Goal: Communication & Community: Submit feedback/report problem

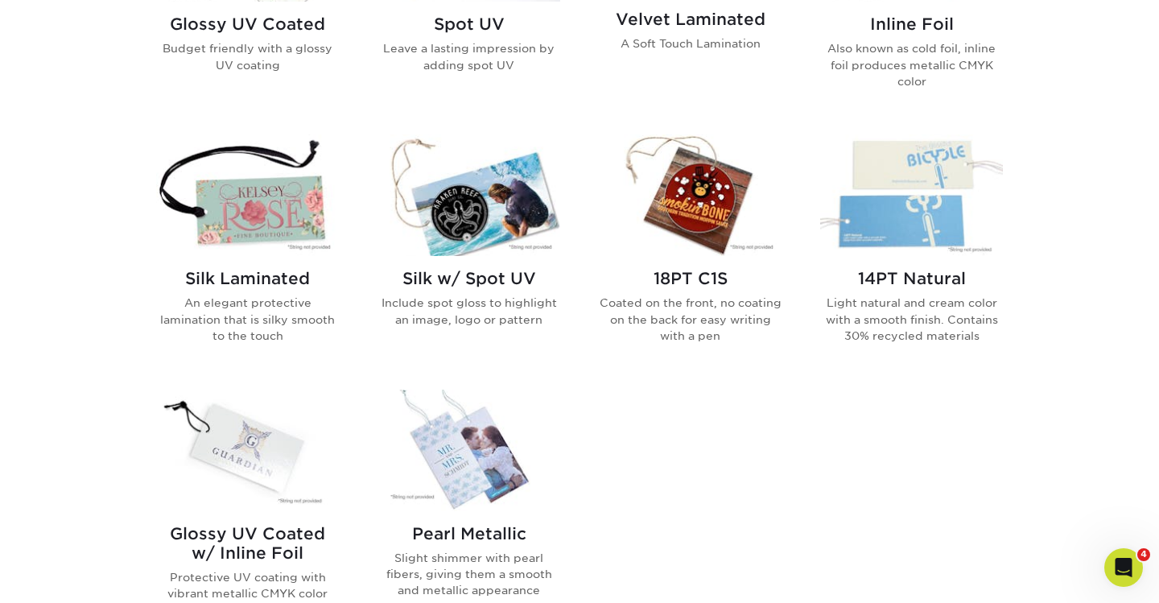
scroll to position [1305, 0]
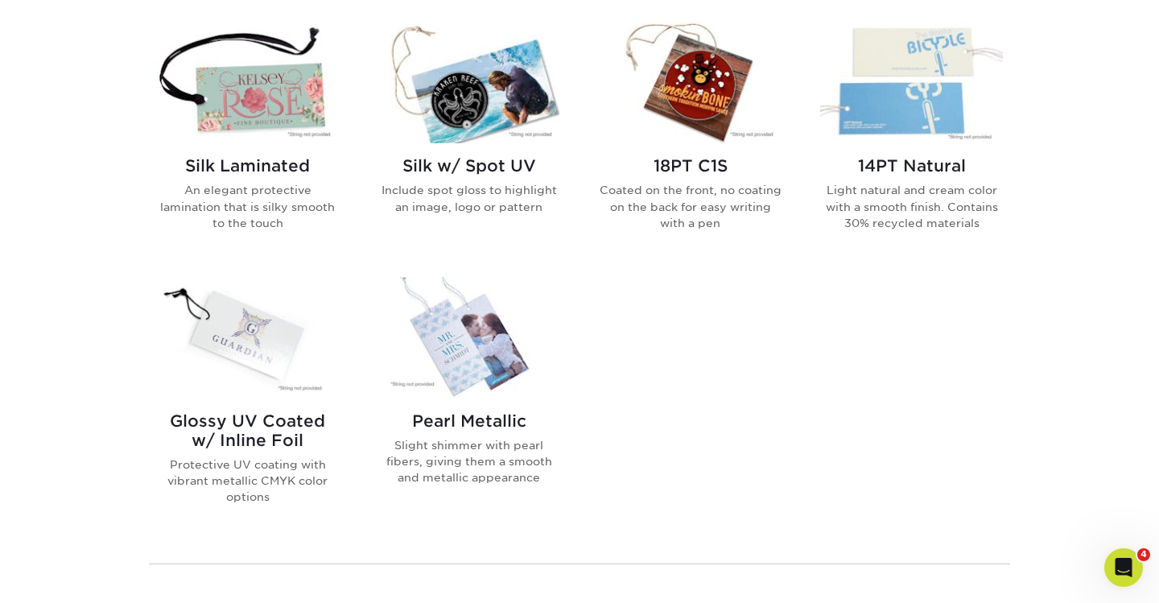
click at [925, 105] on img at bounding box center [911, 82] width 183 height 121
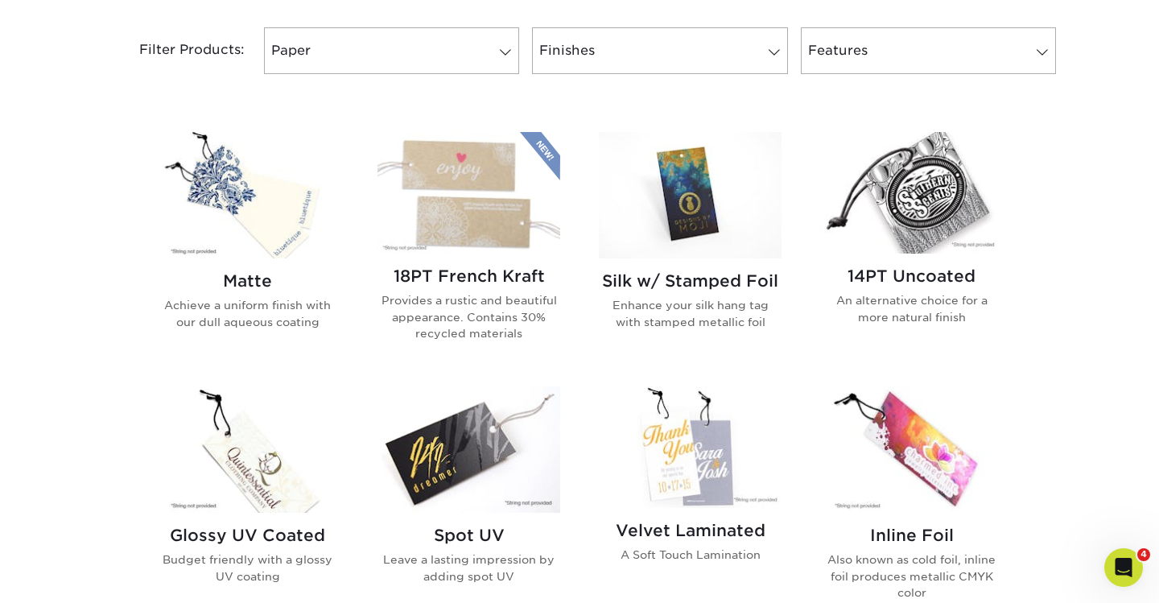
scroll to position [660, 0]
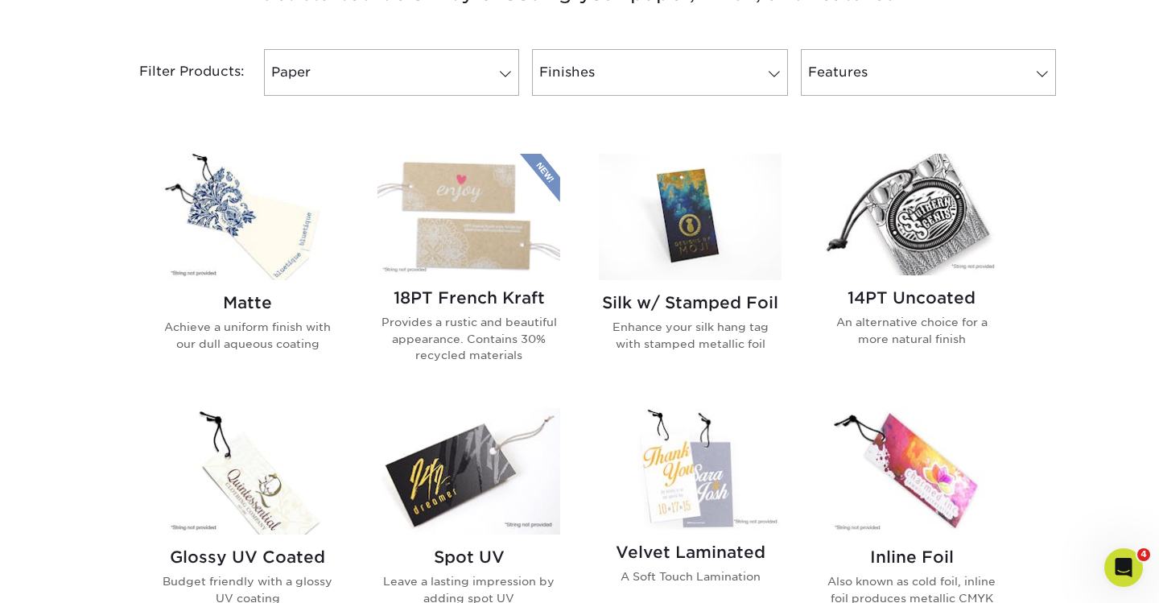
click at [241, 204] on img at bounding box center [247, 217] width 183 height 126
click at [539, 213] on img at bounding box center [468, 214] width 183 height 121
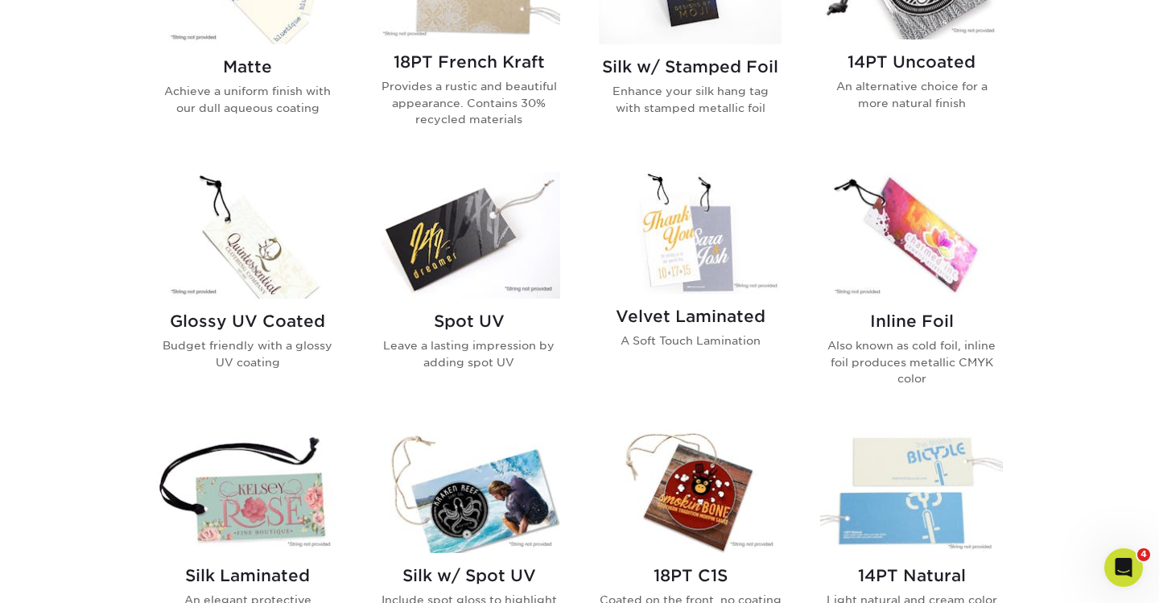
scroll to position [902, 0]
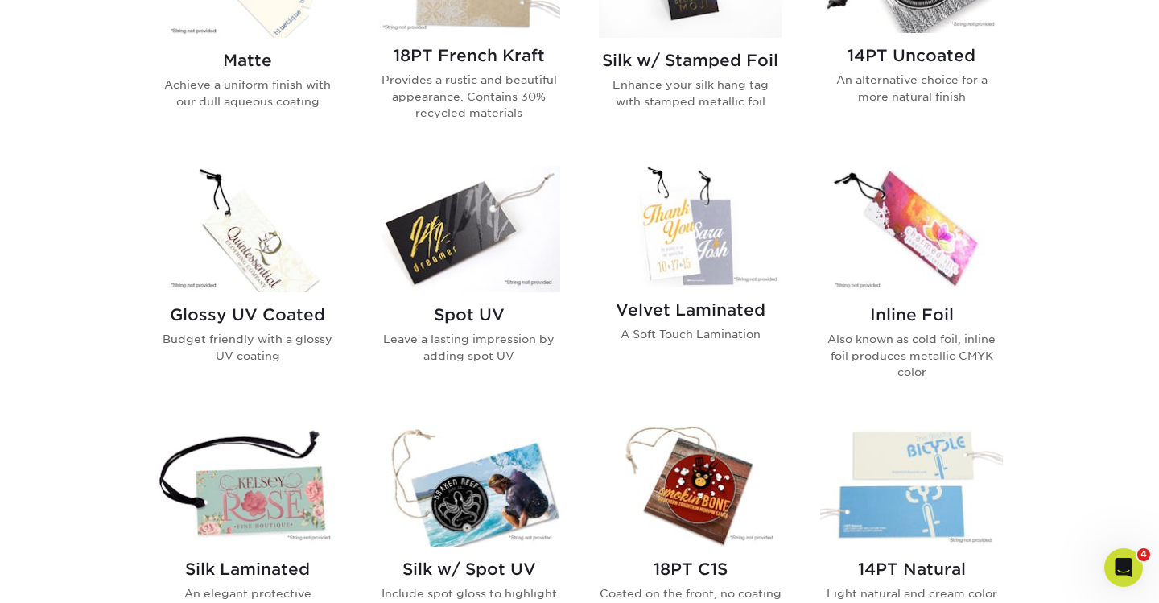
click at [277, 246] on img at bounding box center [247, 229] width 183 height 126
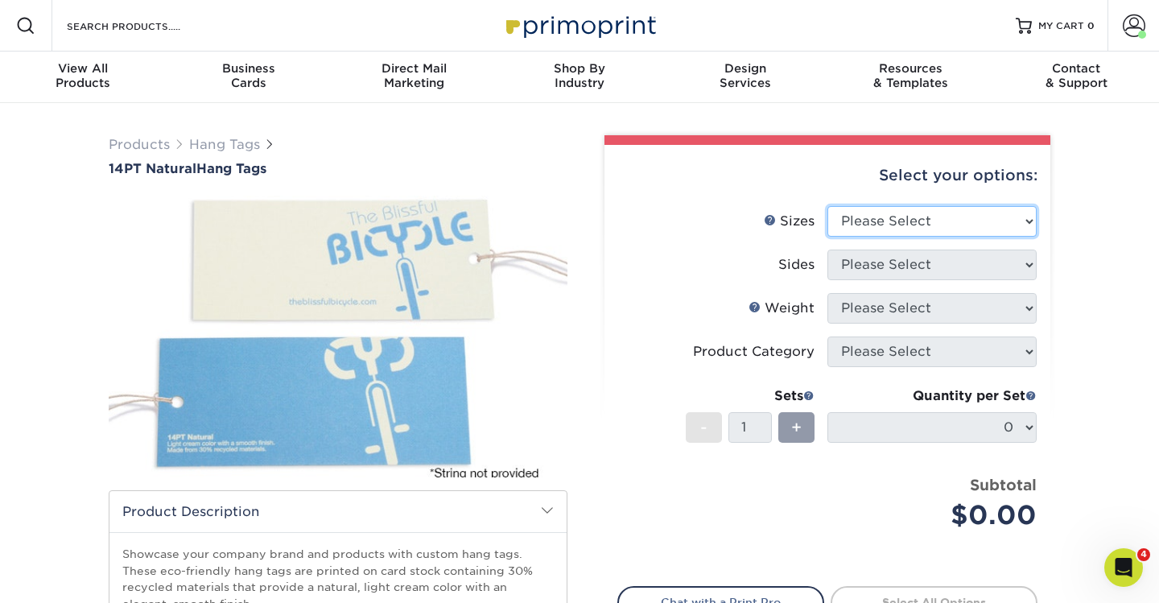
select select "2.00x3.50"
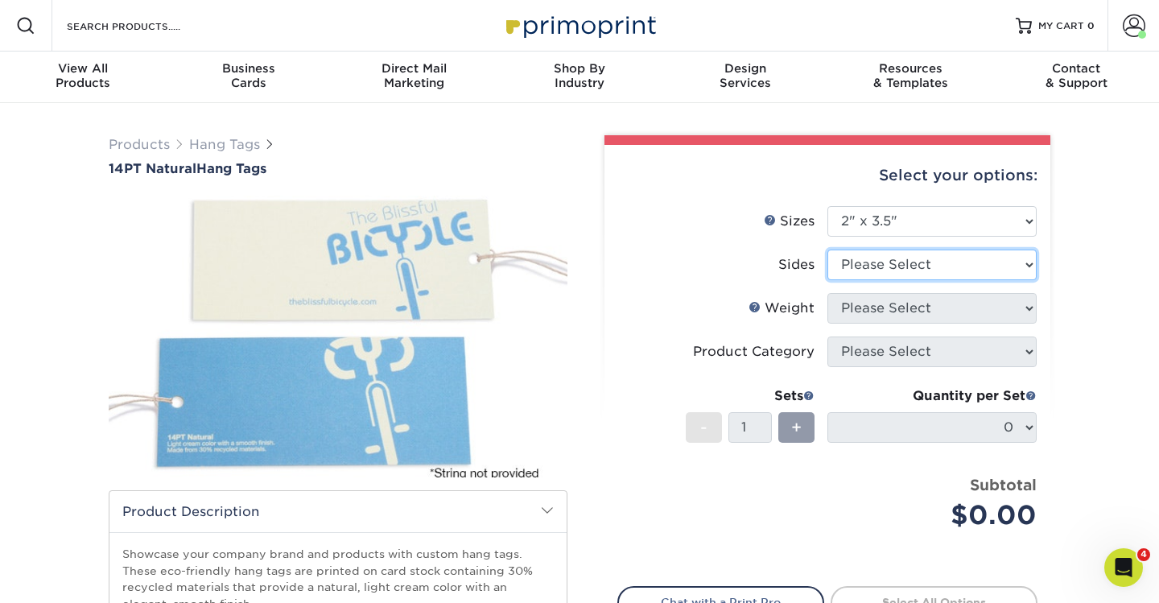
select select "13abbda7-1d64-4f25-8bb2-c179b224825d"
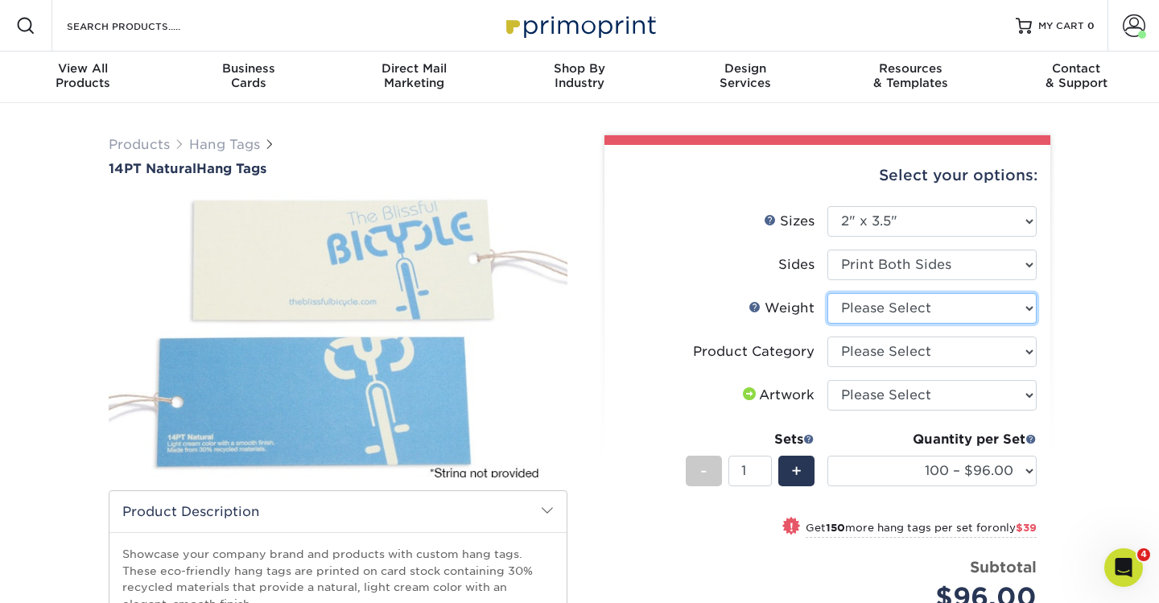
select select "14PTNT"
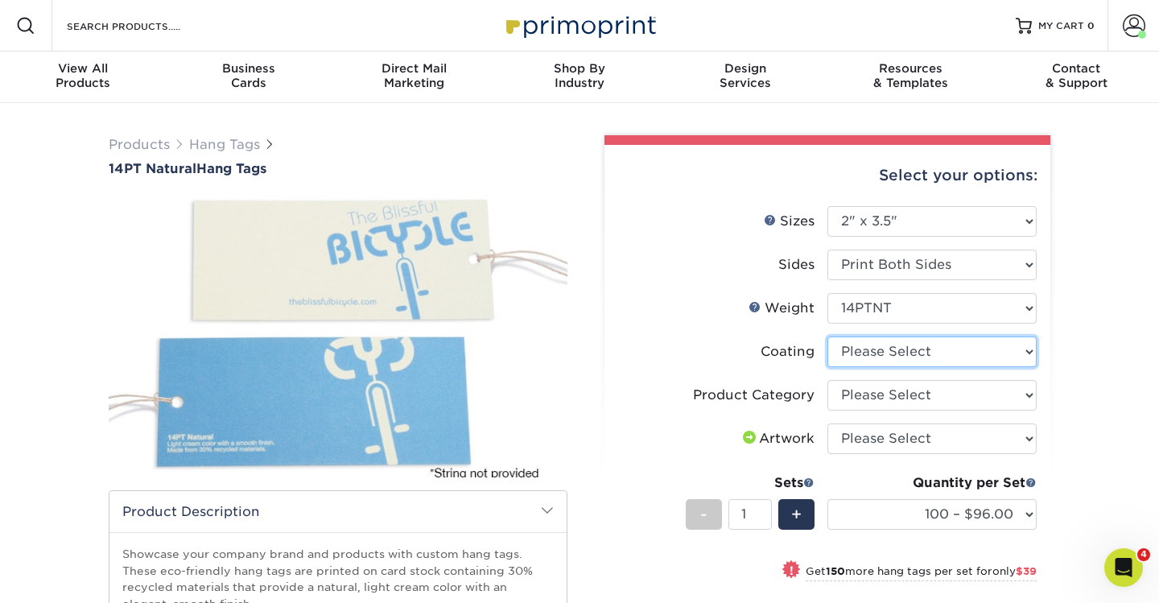
select select "3e7618de-abca-4bda-9f97-8b9129e913d8"
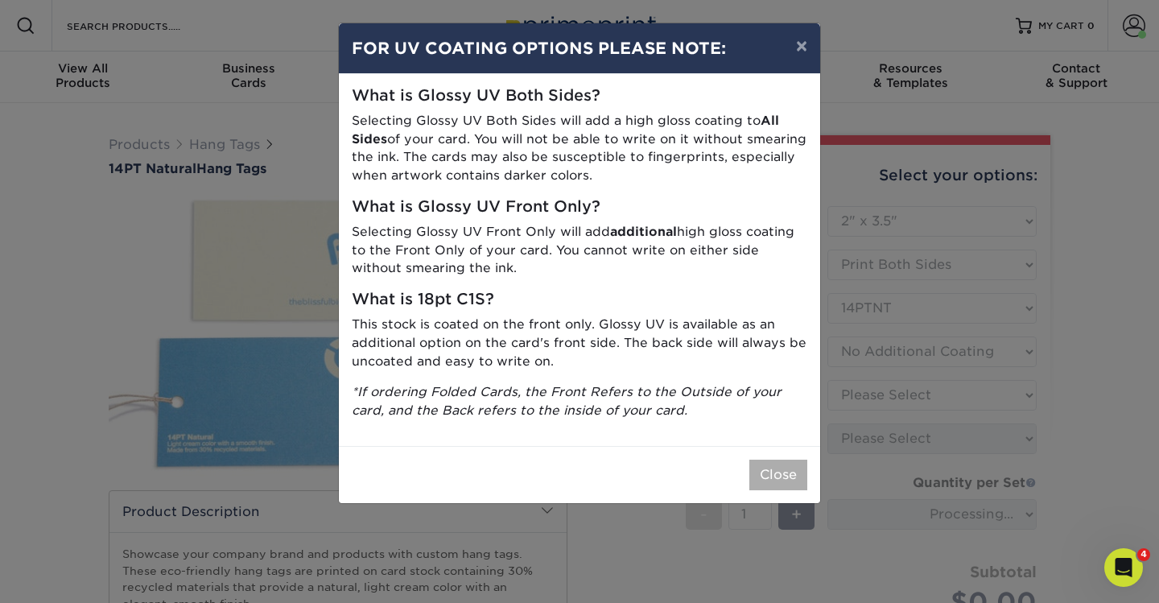
click at [787, 463] on button "Close" at bounding box center [778, 474] width 58 height 31
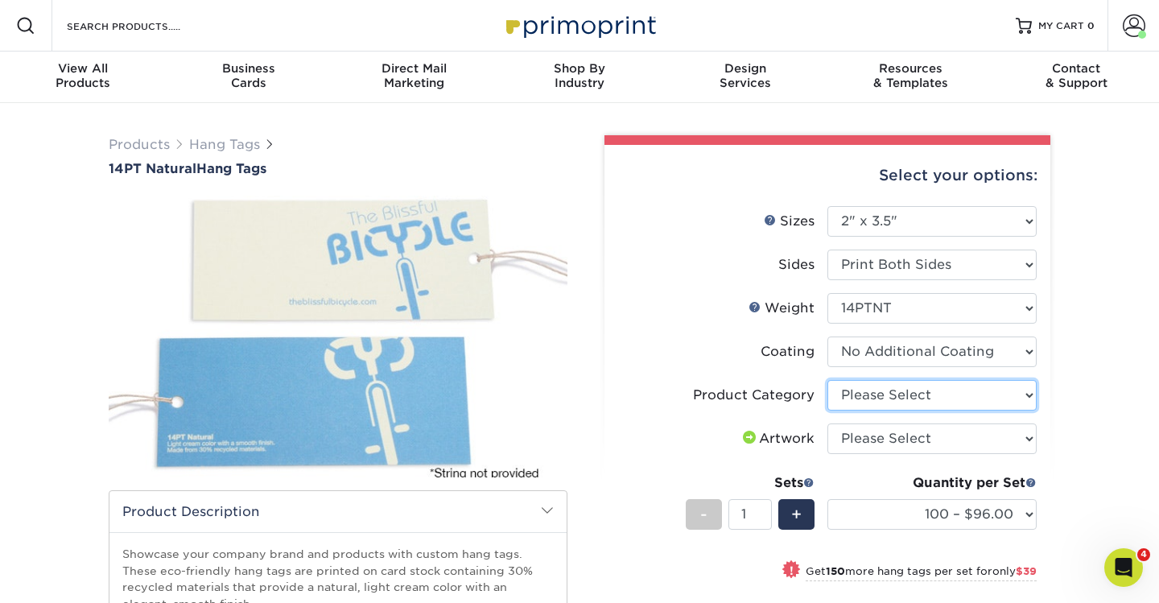
select select "428aa75b-4ae7-4398-9e0a-74f4b33909ed"
select select "upload"
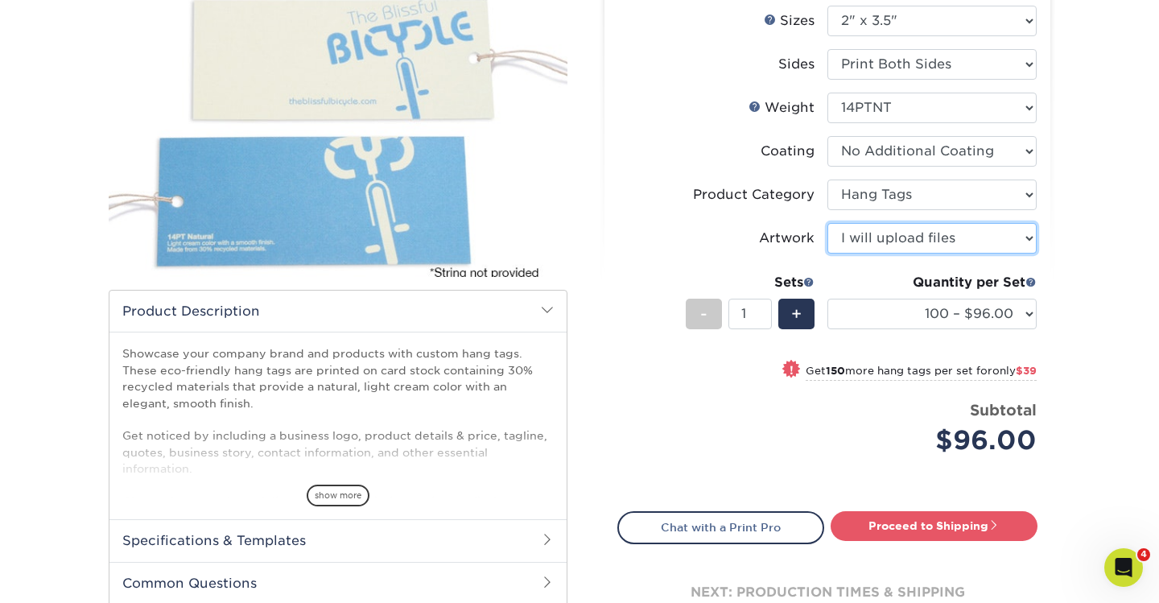
scroll to position [201, 0]
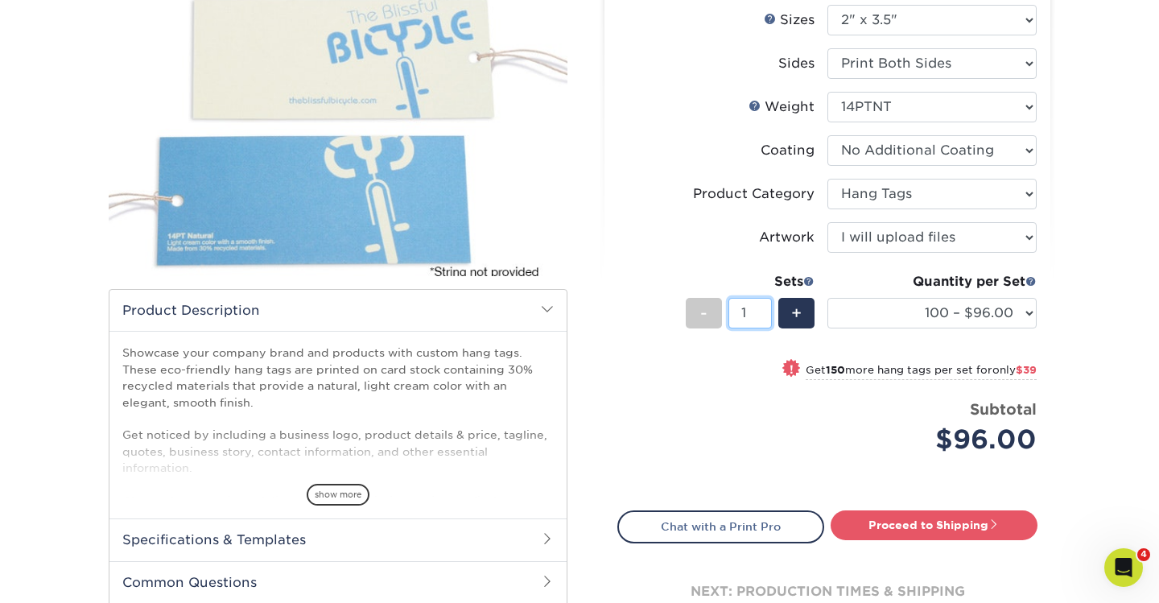
click at [751, 317] on input "1" at bounding box center [749, 313] width 43 height 31
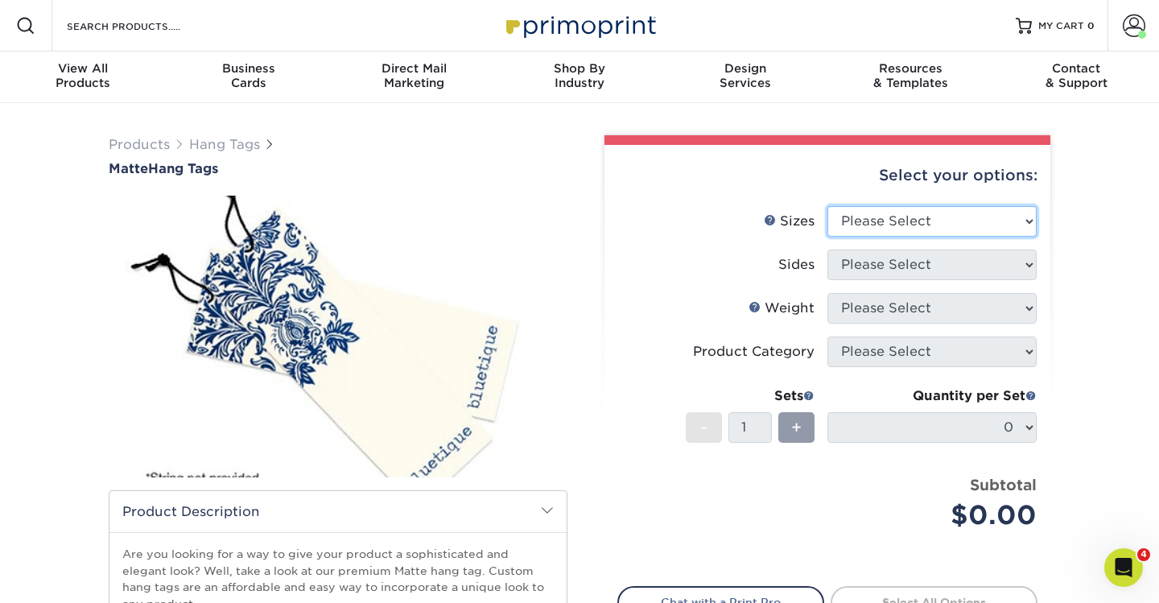
select select "2.00x3.50"
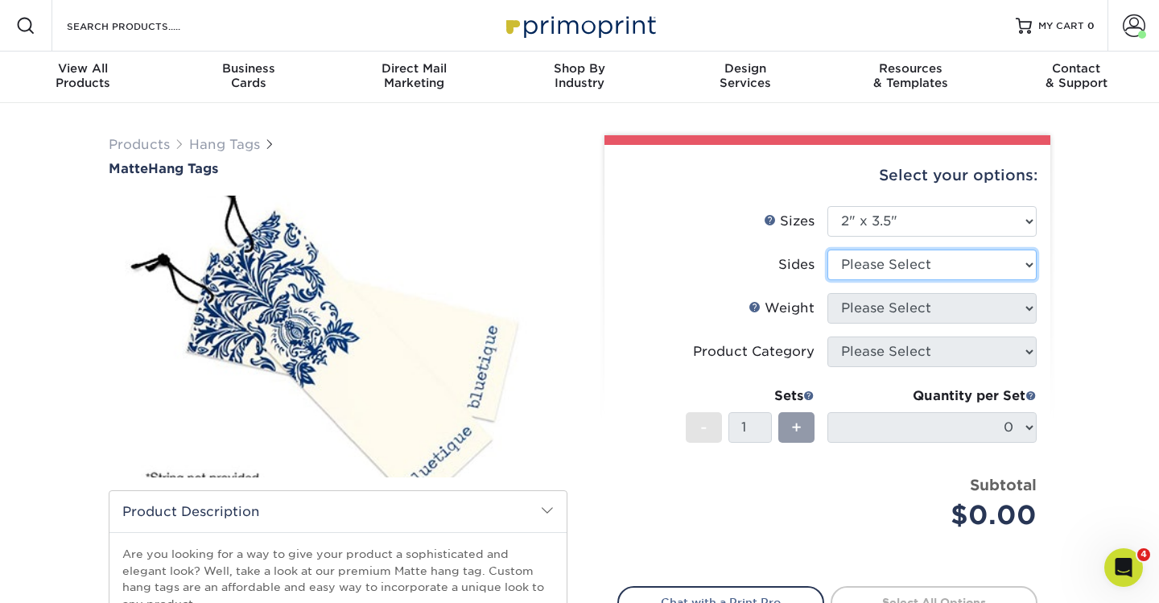
select select "13abbda7-1d64-4f25-8bb2-c179b224825d"
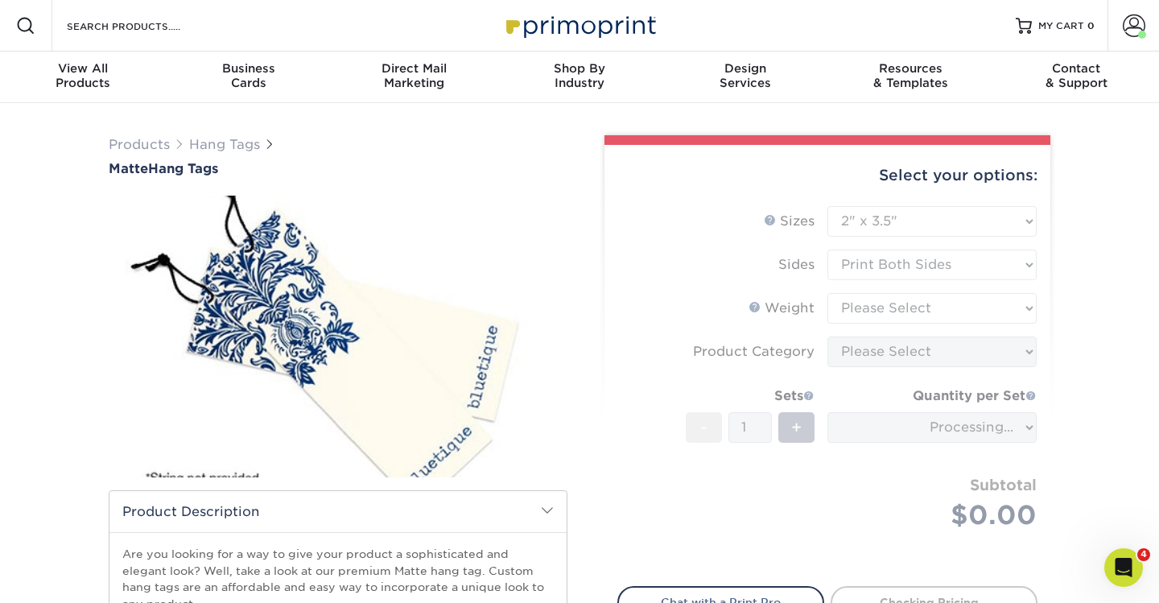
click at [879, 302] on form "Sizes Help Sizes Please Select 1.5" x 3.5" 1.75" x 3.5" 2" x 2" 2" x 3.5" 2" x …" at bounding box center [827, 386] width 420 height 361
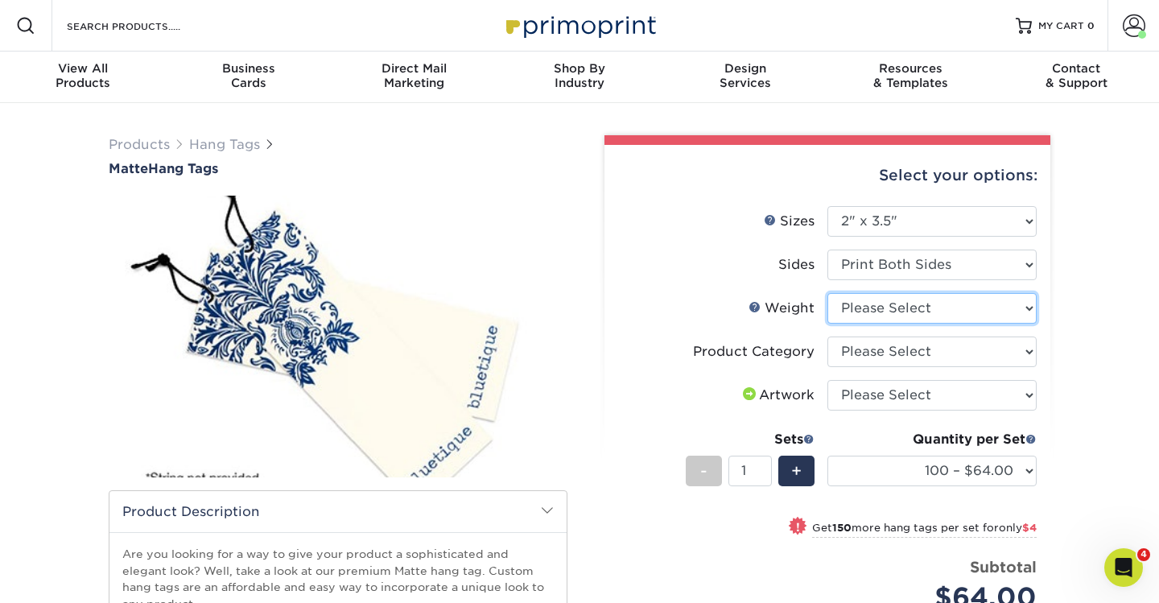
select select "16PT"
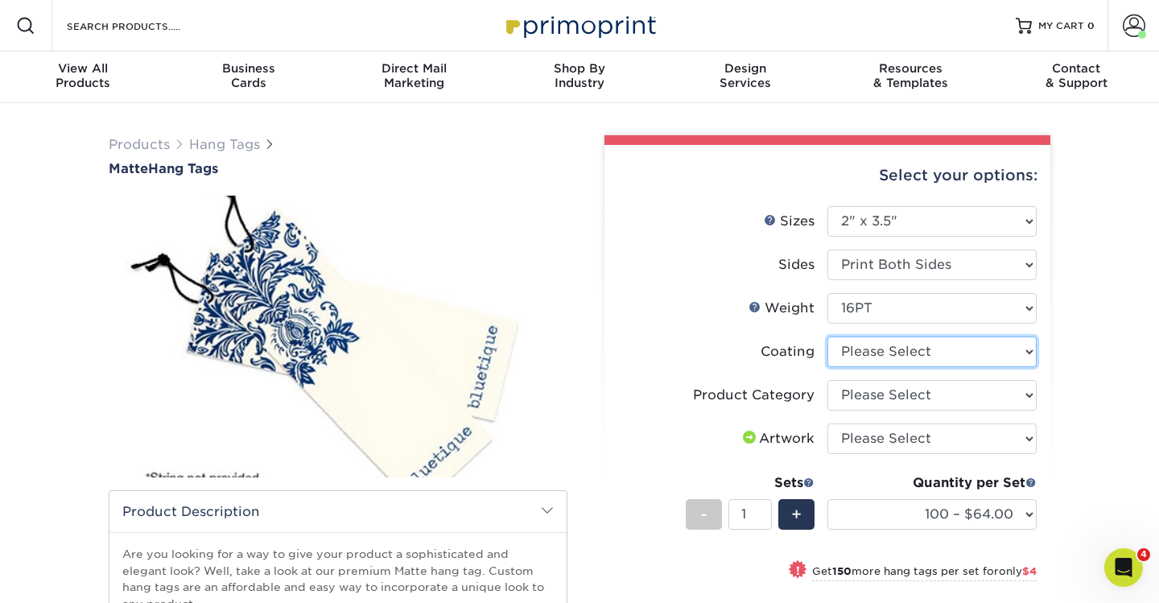
select select "121bb7b5-3b4d-429f-bd8d-bbf80e953313"
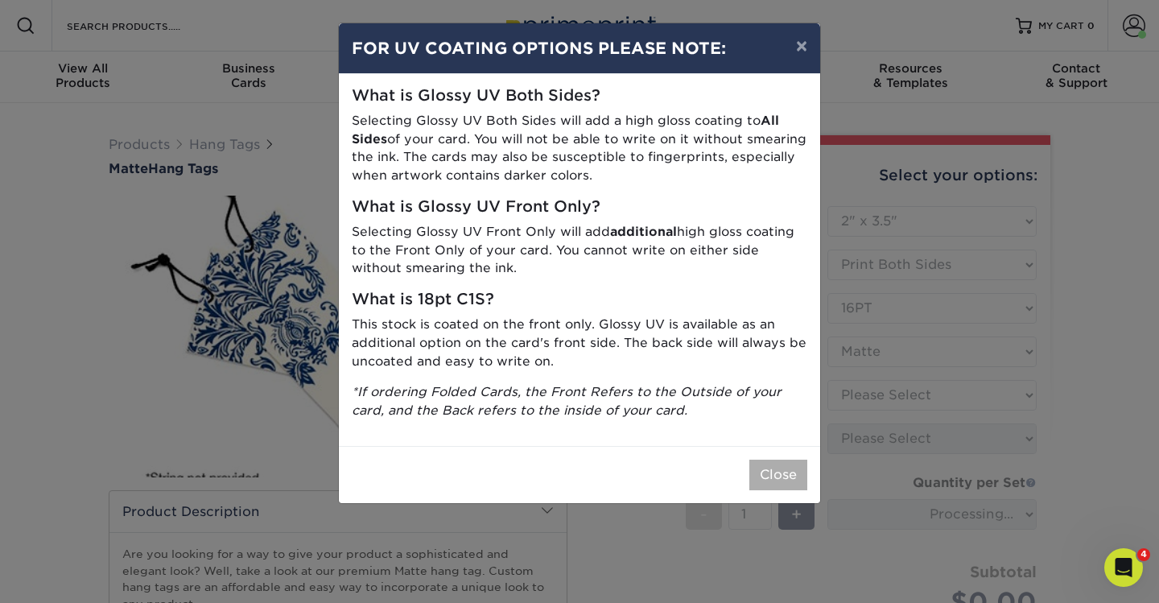
click at [778, 461] on button "Close" at bounding box center [778, 474] width 58 height 31
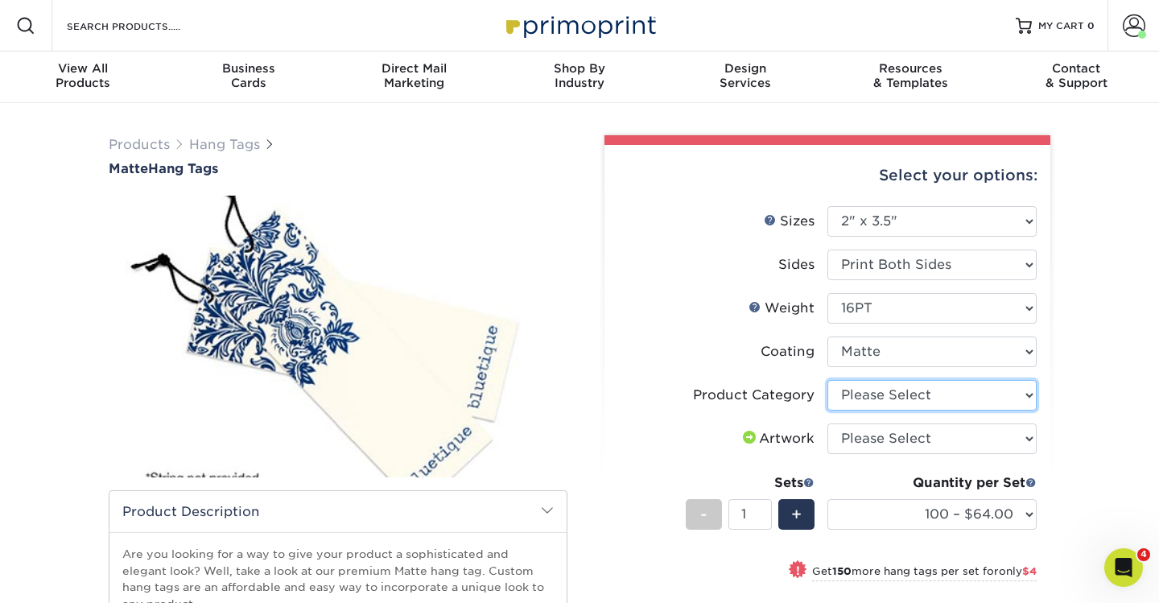
select select "428aa75b-4ae7-4398-9e0a-74f4b33909ed"
select select "upload"
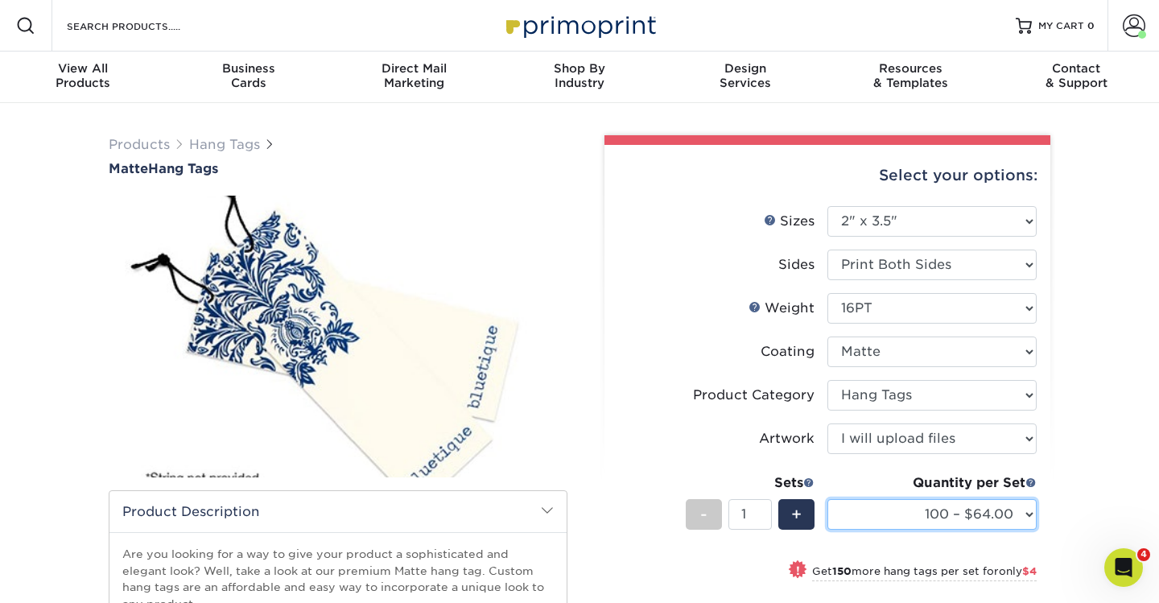
drag, startPoint x: 885, startPoint y: 510, endPoint x: 952, endPoint y: -47, distance: 560.7
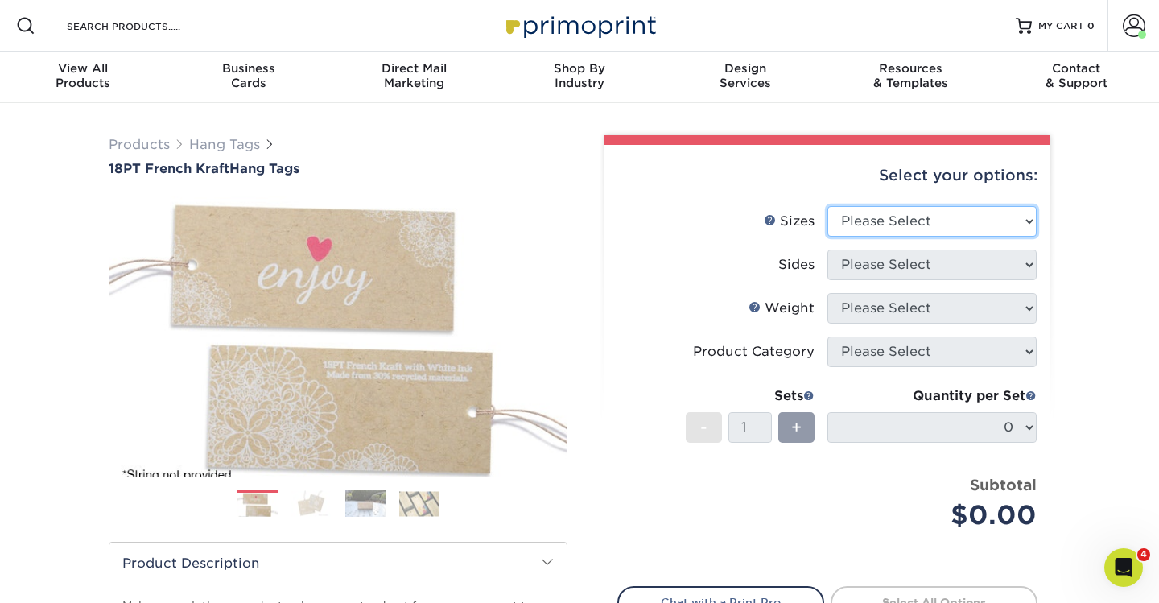
select select "2.00x3.50"
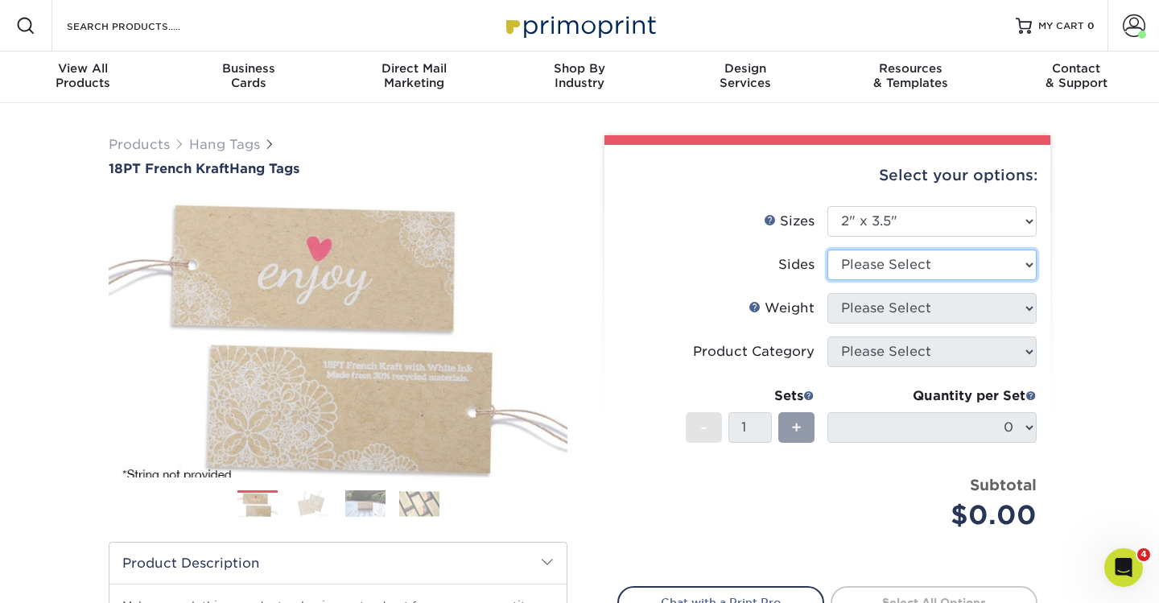
select select "13abbda7-1d64-4f25-8bb2-c179b224825d"
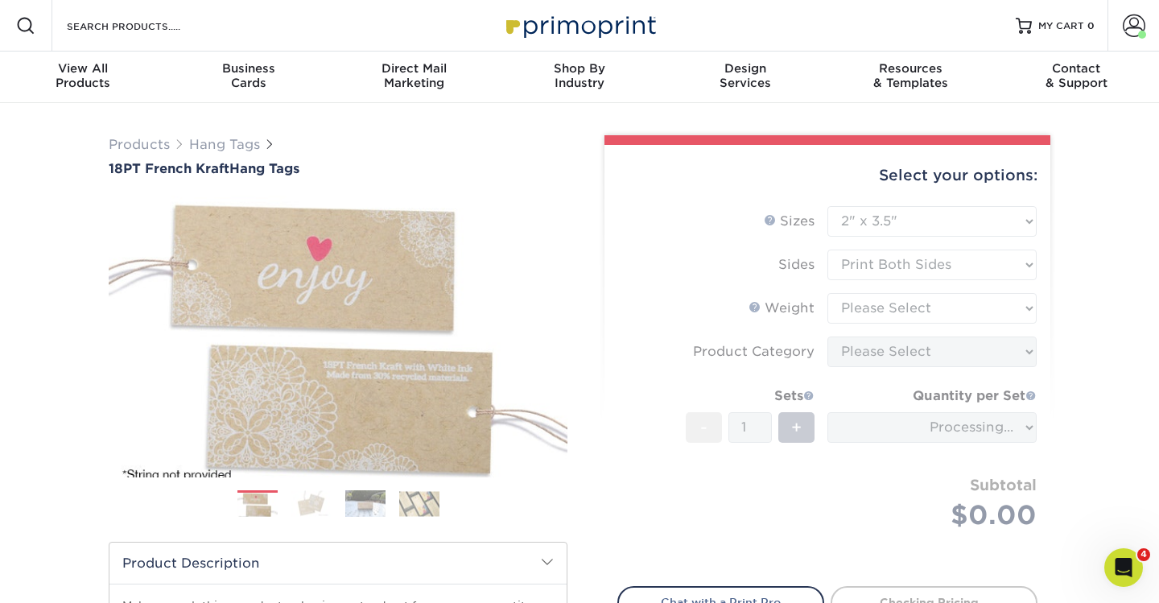
click at [899, 267] on form "Sizes Help Sizes Please Select 1.5" x 3.5" 2" x 2" 2" x 3.5" 2" x 4" 2" x 6" 2.…" at bounding box center [827, 386] width 420 height 361
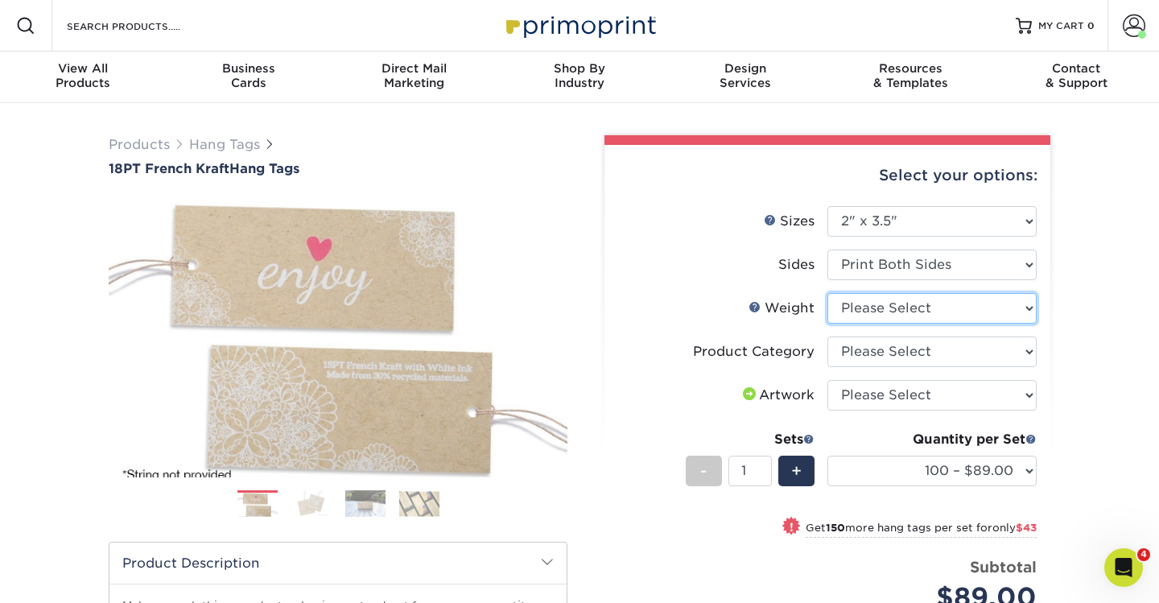
select select "18PTUCKRAFT"
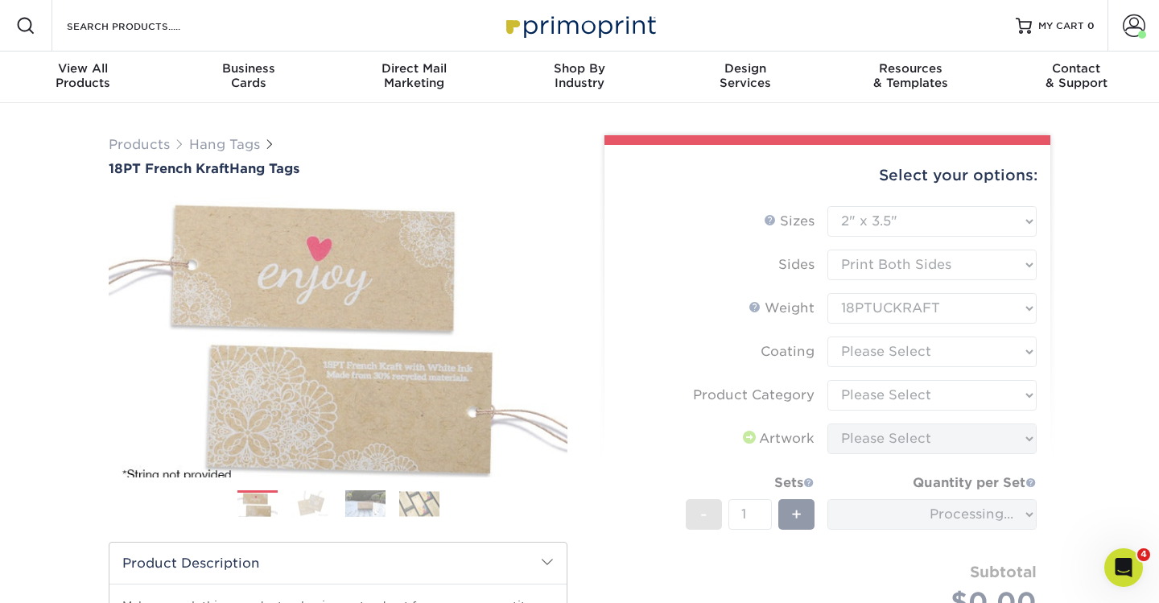
click at [915, 350] on form "Sizes Help Sizes Please Select 1.5" x 3.5" 2" x 2" 2" x 3.5" 2" x 4" 2" x 6" 2.…" at bounding box center [827, 430] width 420 height 448
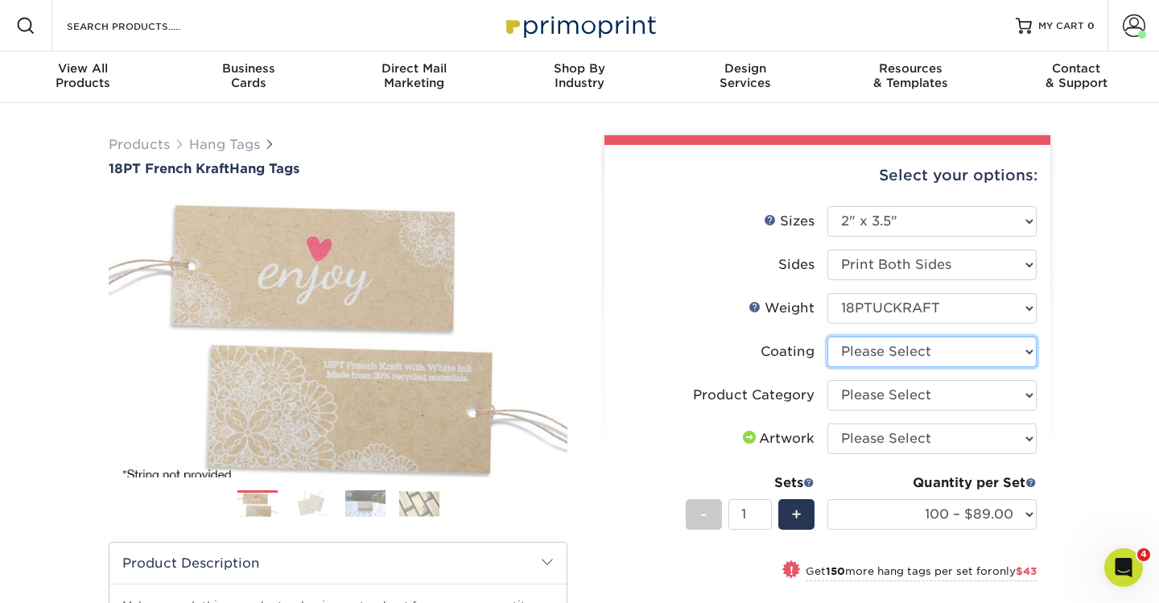
select select "3e7618de-abca-4bda-9f97-8b9129e913d8"
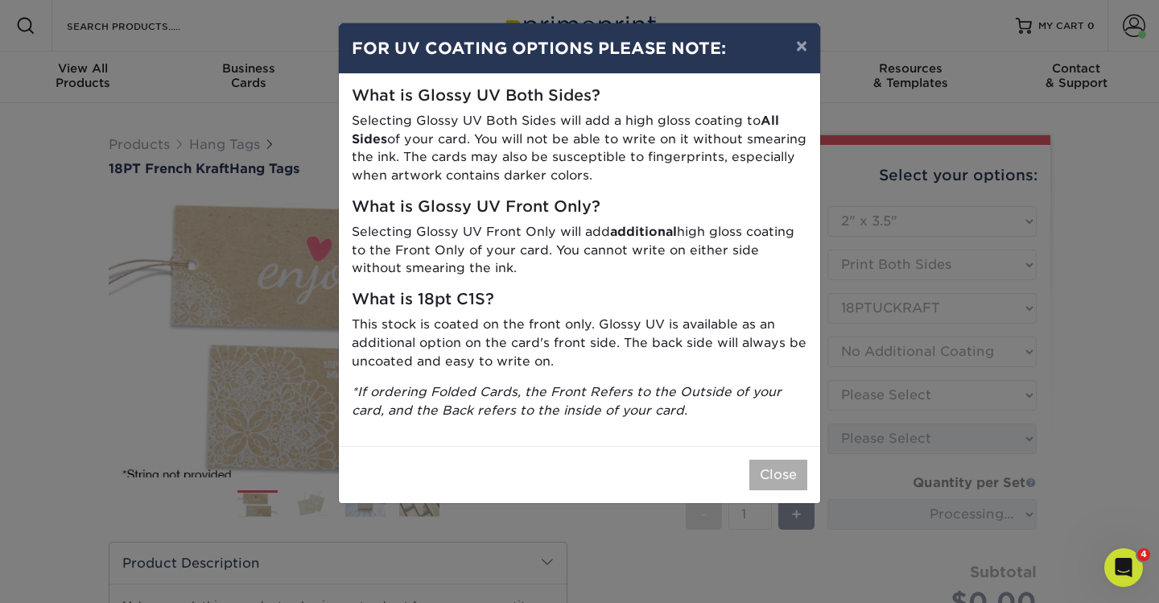
click at [791, 464] on button "Close" at bounding box center [778, 474] width 58 height 31
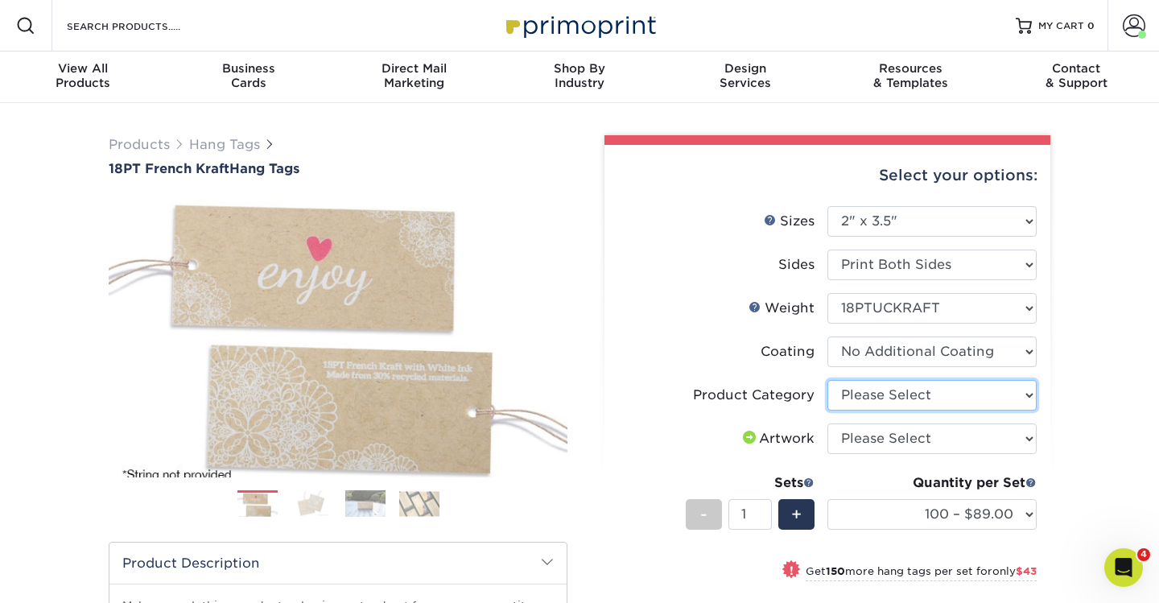
select select "428aa75b-4ae7-4398-9e0a-74f4b33909ed"
select select "upload"
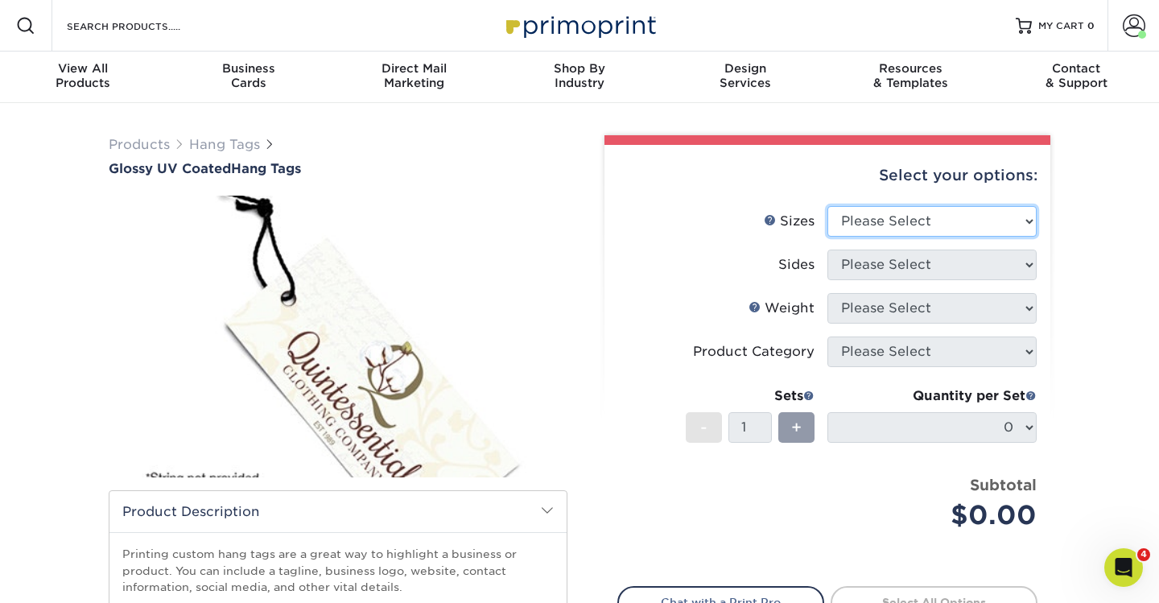
select select "2.00x3.50"
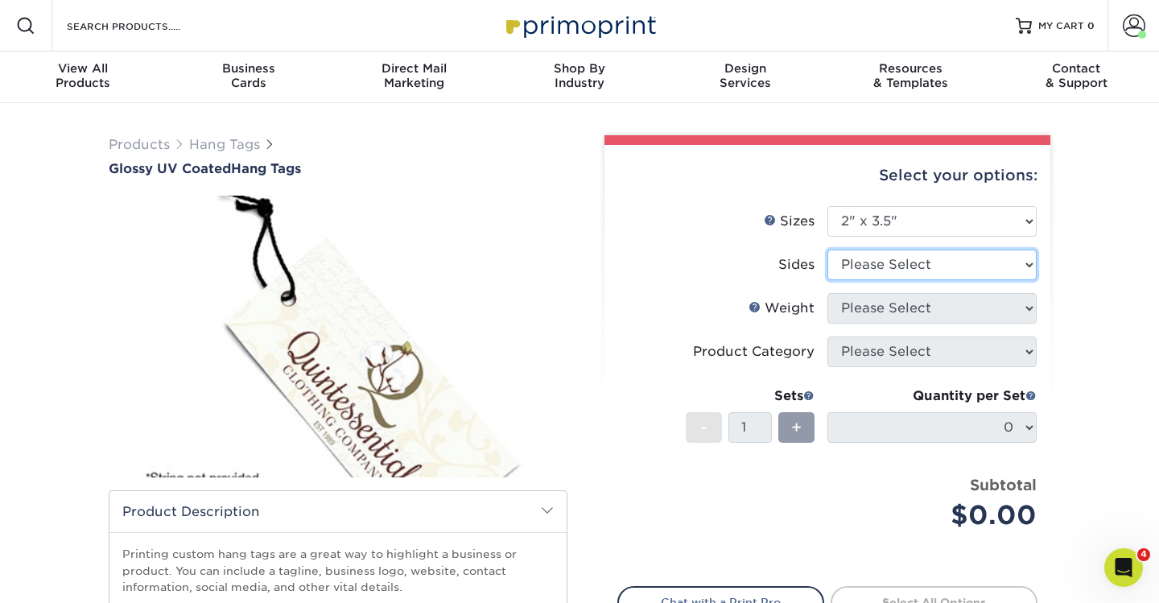
select select "13abbda7-1d64-4f25-8bb2-c179b224825d"
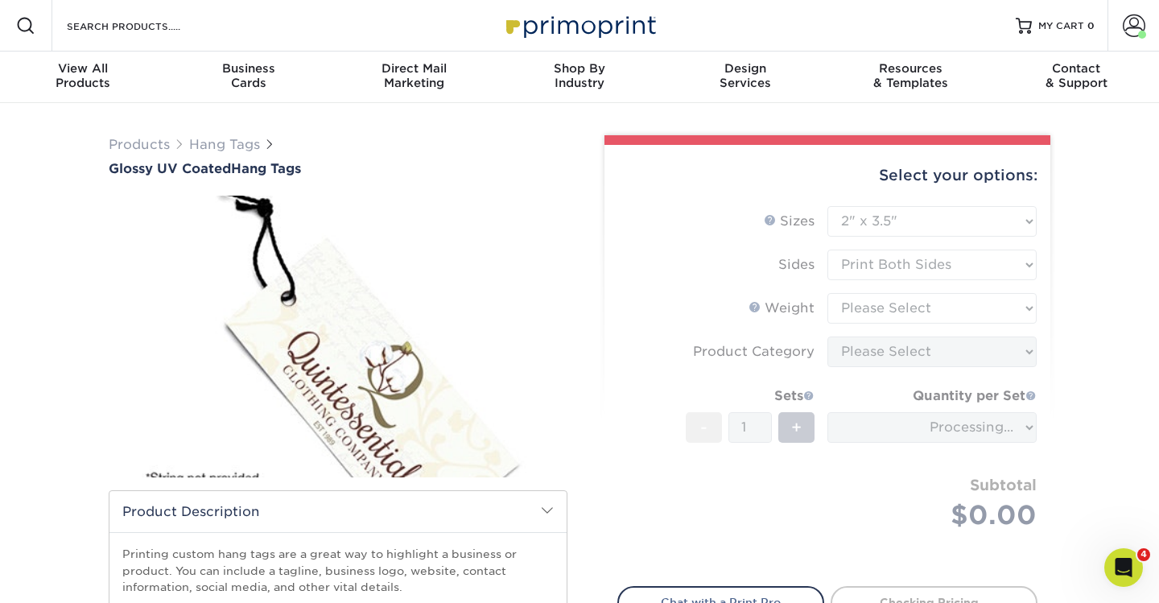
click at [889, 314] on form "Sizes Help Sizes Please Select 1.5" x 3.5" 1.75" x 3.5" 2" x 2" 2" x 3.5" 2" x …" at bounding box center [827, 386] width 420 height 361
click at [892, 308] on form "Sizes Help Sizes Please Select 1.5" x 3.5" 1.75" x 3.5" 2" x 2" 2" x 3.5" 2" x …" at bounding box center [827, 386] width 420 height 361
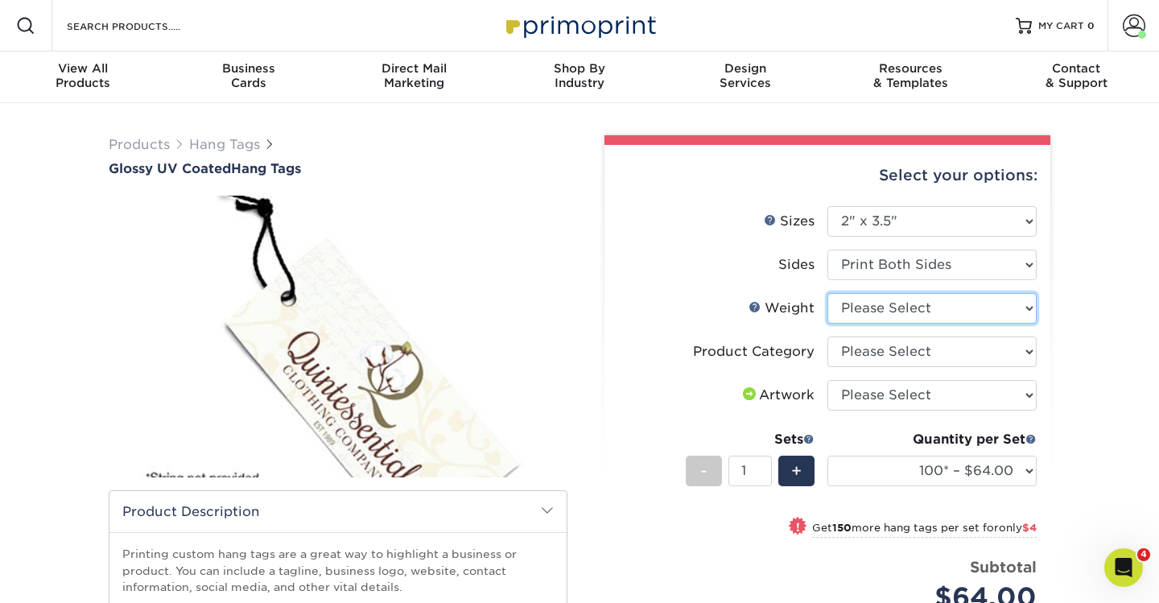
select select "16PT"
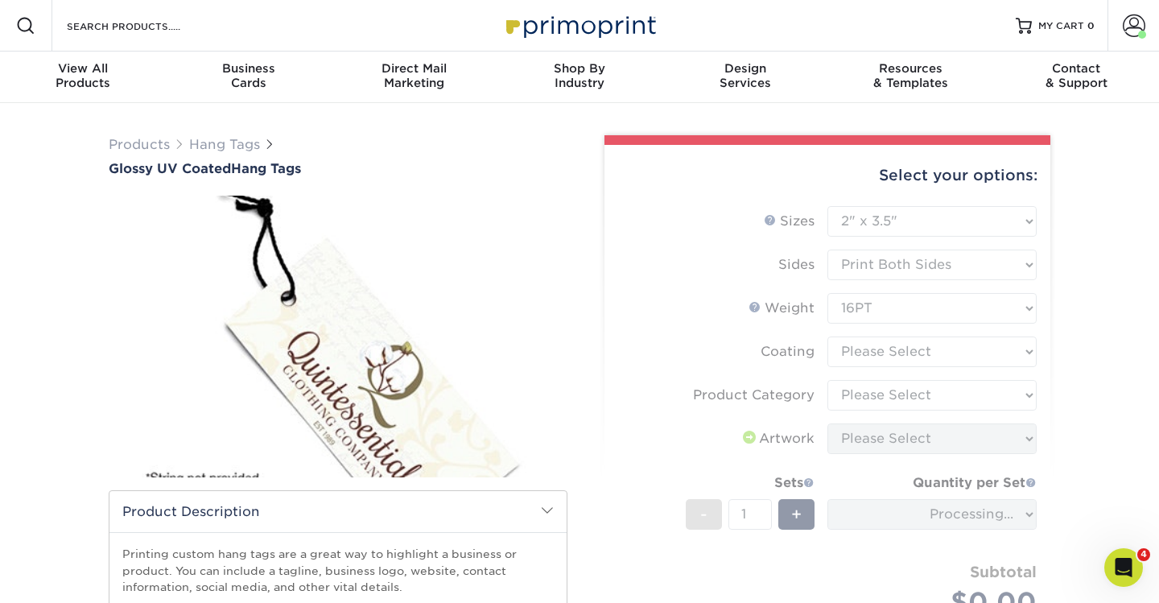
click at [880, 344] on form "Sizes Help Sizes Please Select 1.5" x 3.5" 1.75" x 3.5" 2" x 2" 2" x 3.5" 2" x …" at bounding box center [827, 430] width 420 height 448
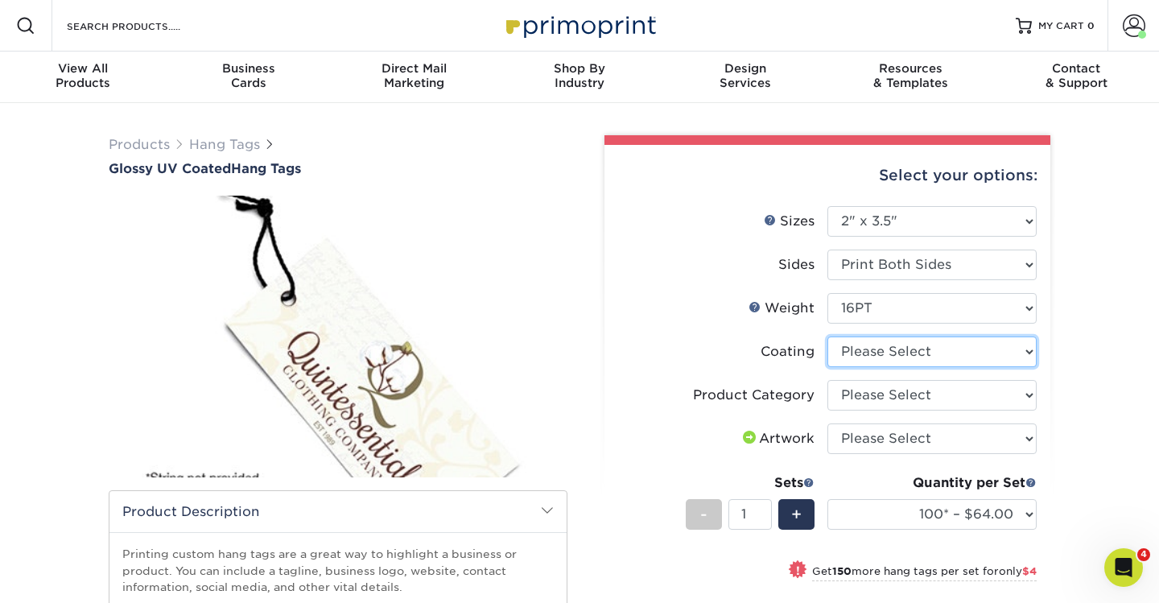
select select "1e8116af-acfc-44b1-83dc-8181aa338834"
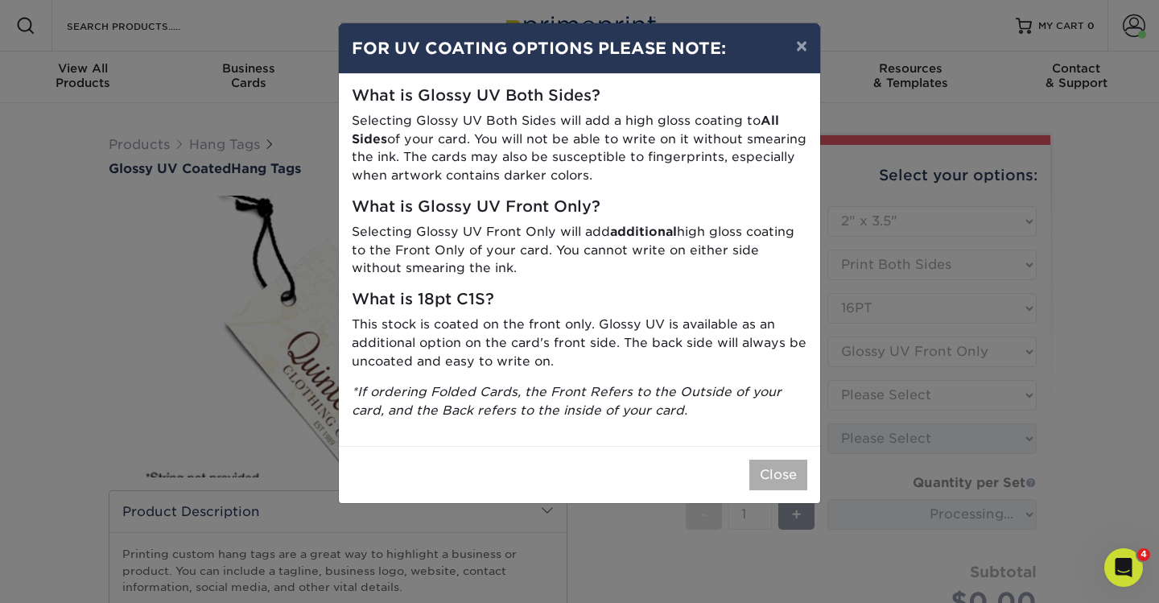
click at [784, 467] on button "Close" at bounding box center [778, 474] width 58 height 31
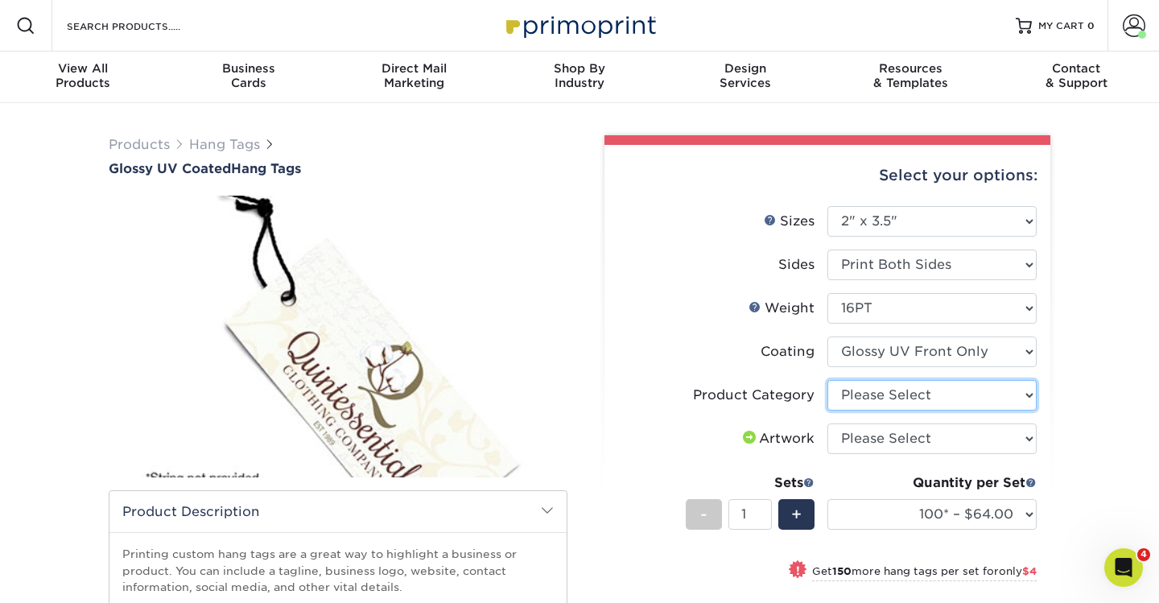
select select "428aa75b-4ae7-4398-9e0a-74f4b33909ed"
select select "upload"
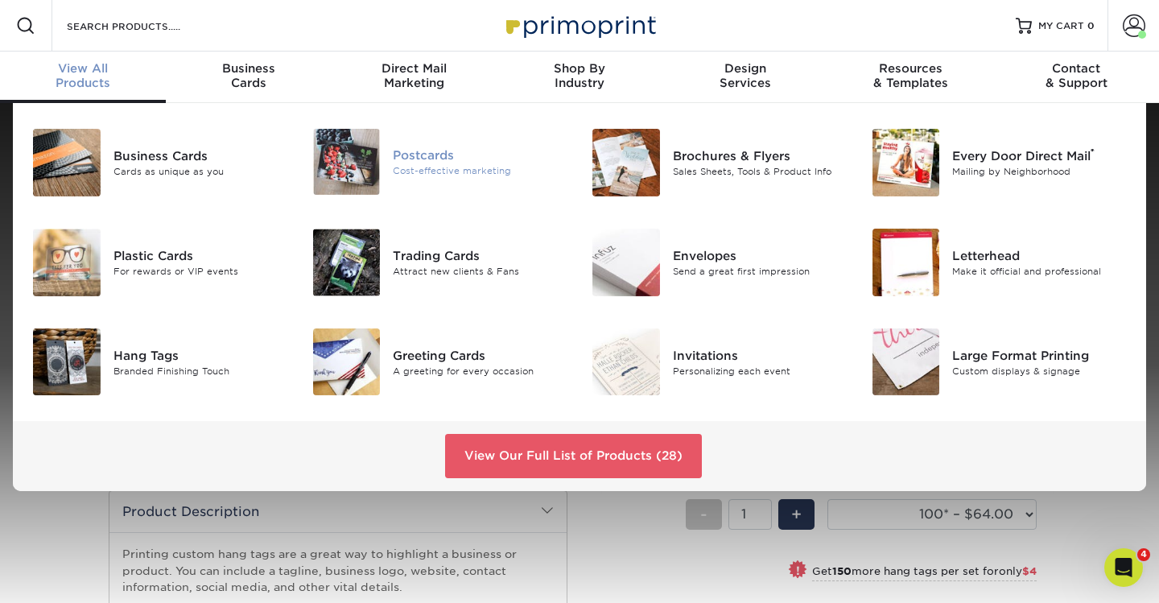
click at [450, 169] on div "Cost-effective marketing" at bounding box center [480, 171] width 175 height 14
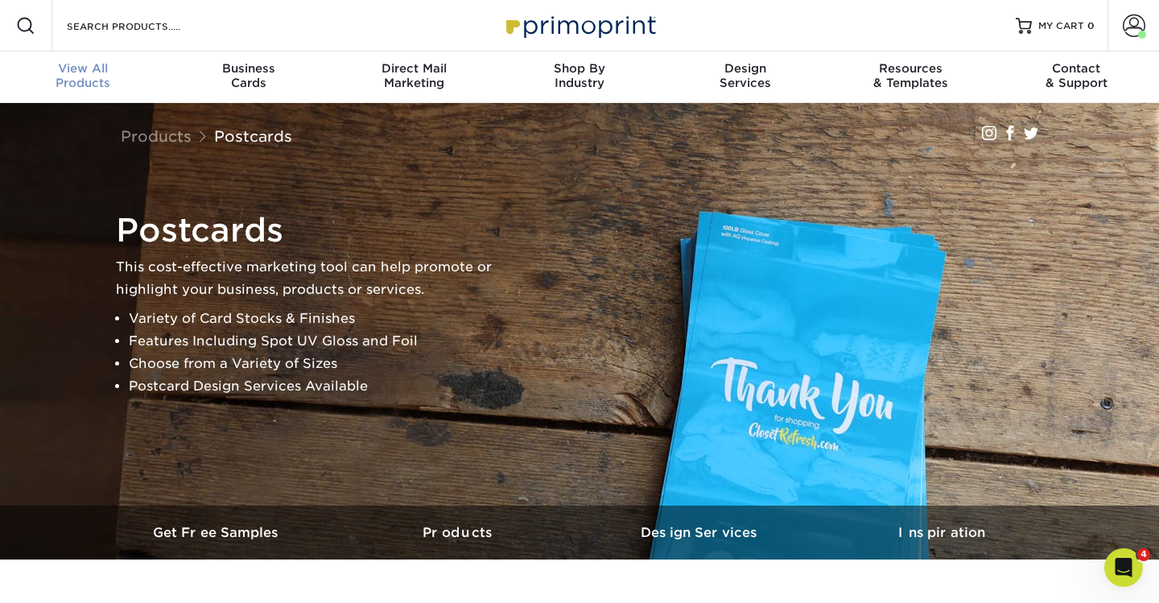
click at [84, 75] on span "View All" at bounding box center [83, 68] width 166 height 14
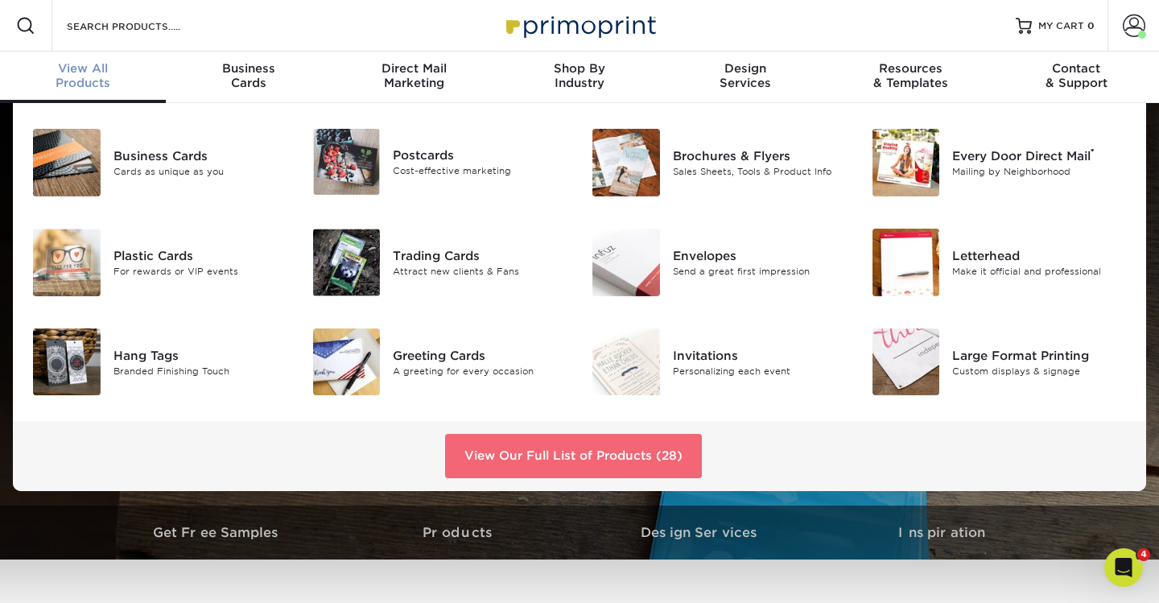
click at [527, 463] on link "View Our Full List of Products (28)" at bounding box center [573, 455] width 257 height 43
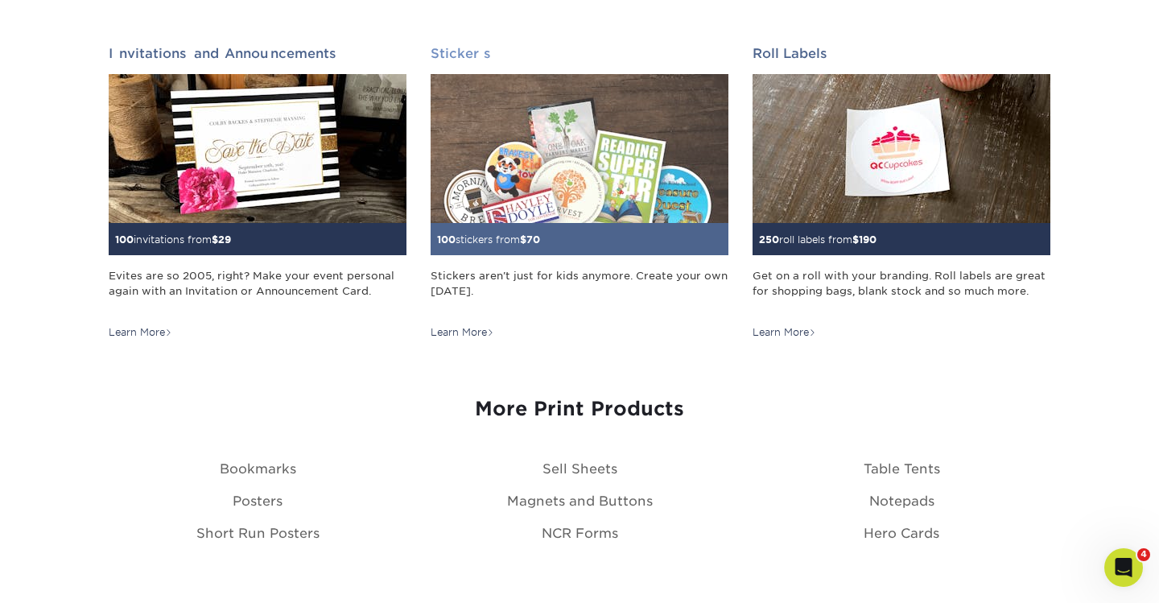
scroll to position [1624, 0]
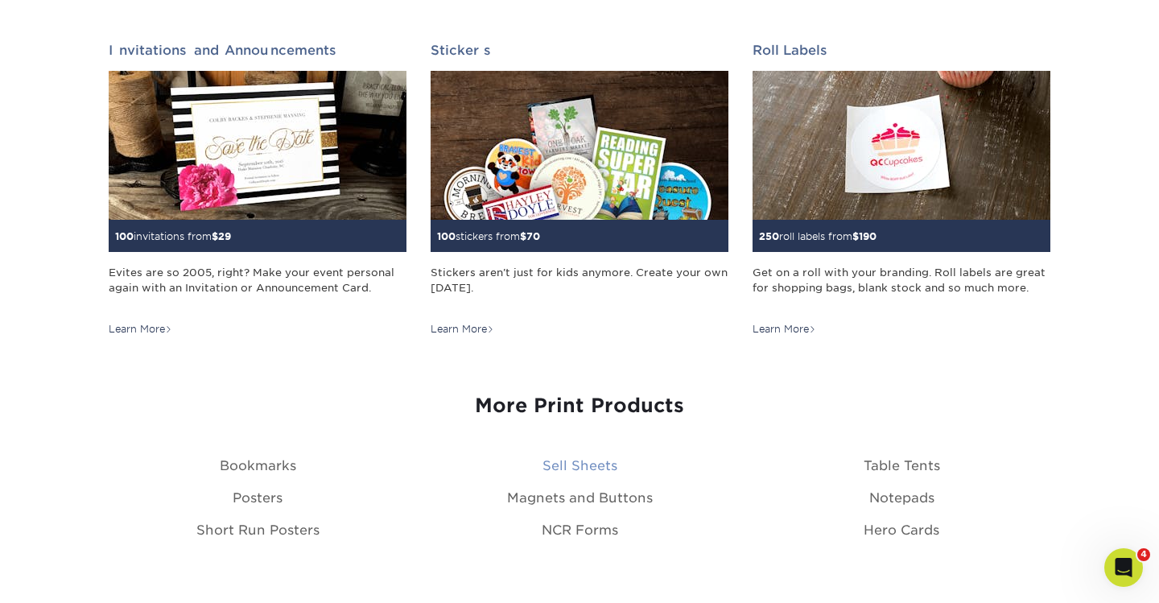
click at [580, 462] on link "Sell Sheets" at bounding box center [579, 465] width 75 height 15
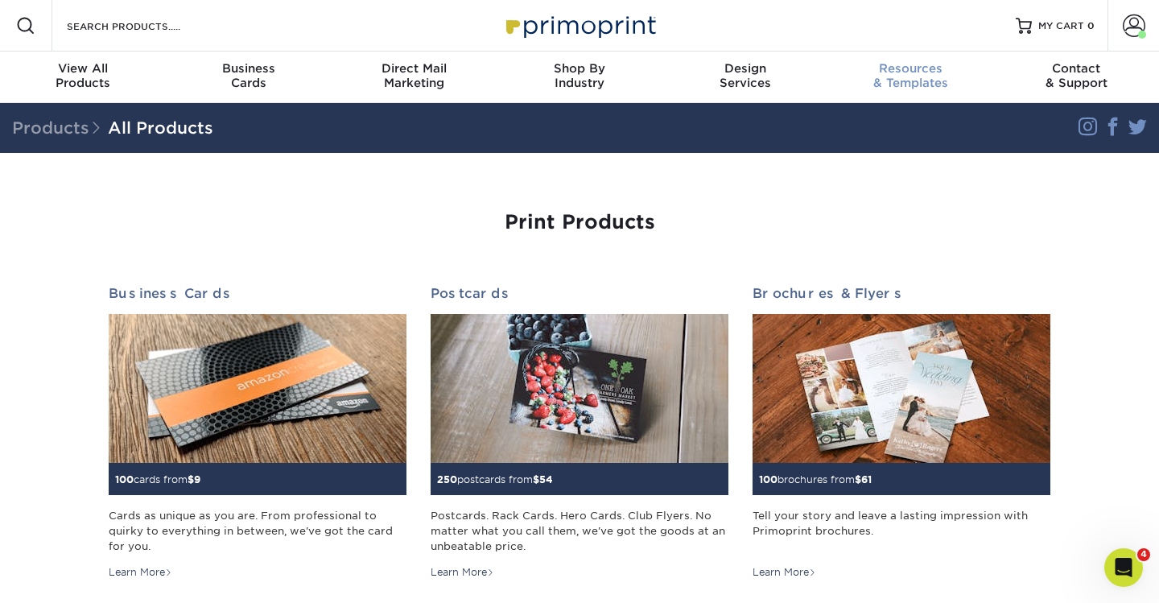
scroll to position [0, 0]
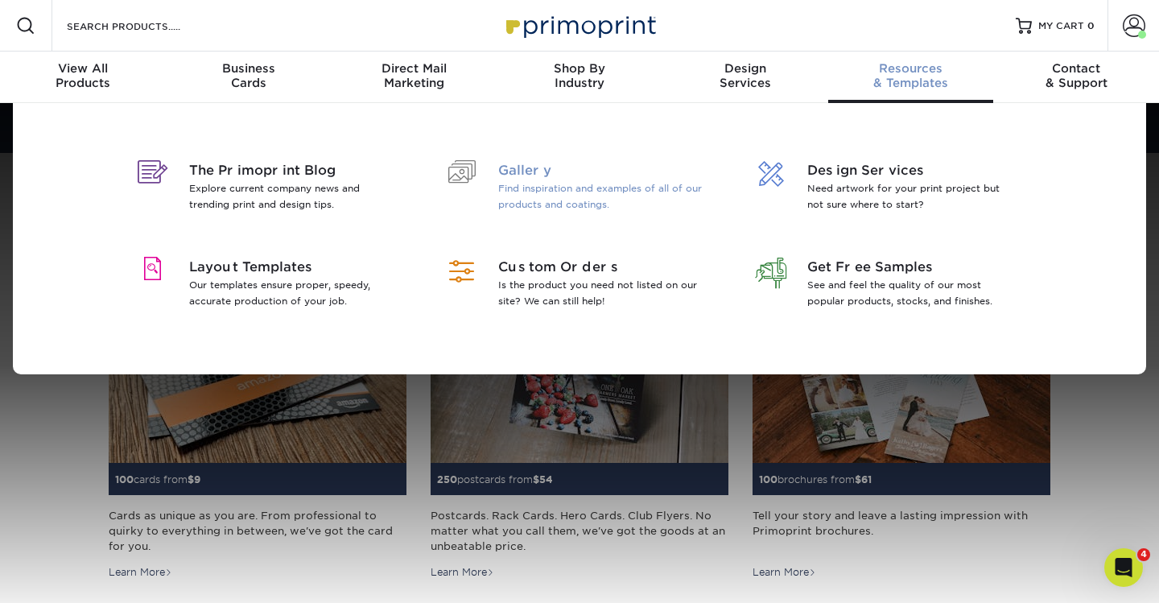
click at [545, 193] on p "Find inspiration and examples of all of our products and coatings." at bounding box center [602, 196] width 208 height 32
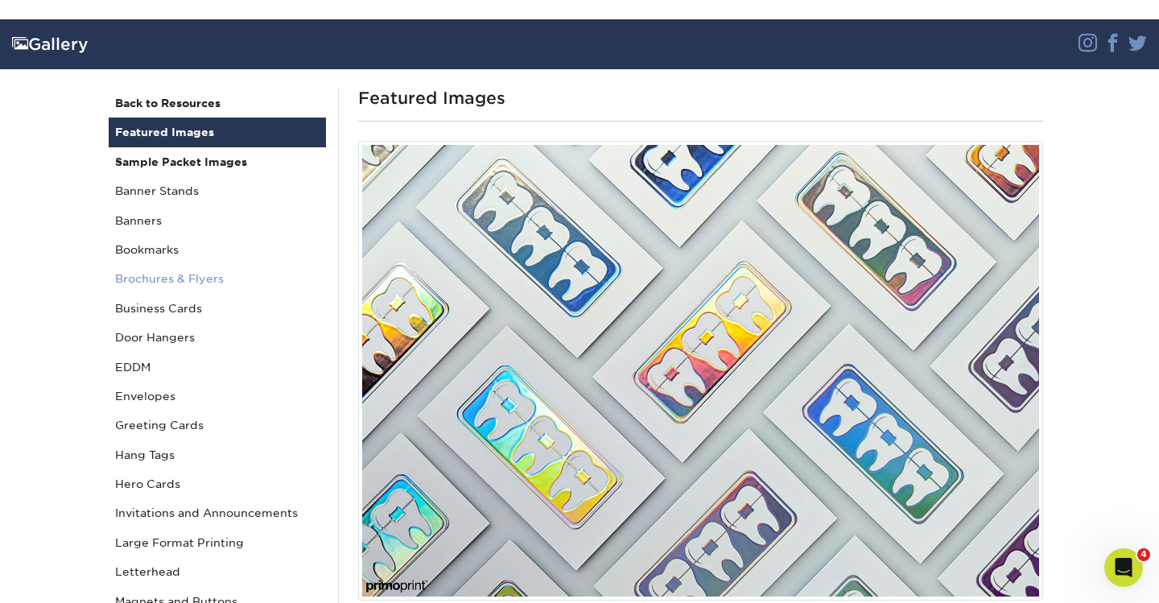
scroll to position [89, 0]
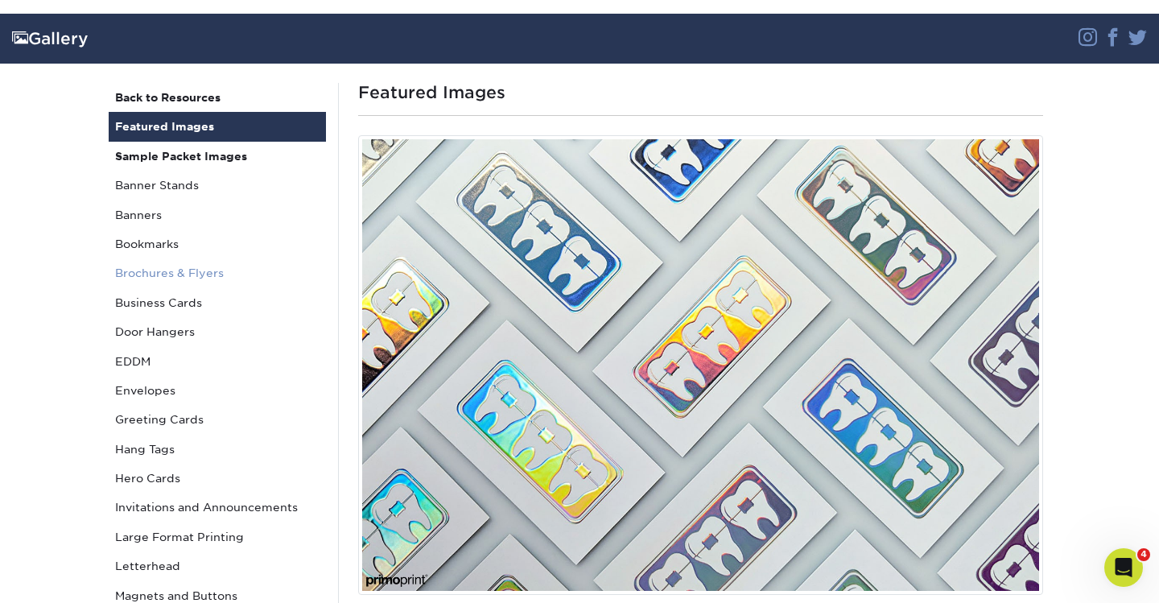
click at [175, 266] on link "Brochures & Flyers" at bounding box center [217, 272] width 217 height 29
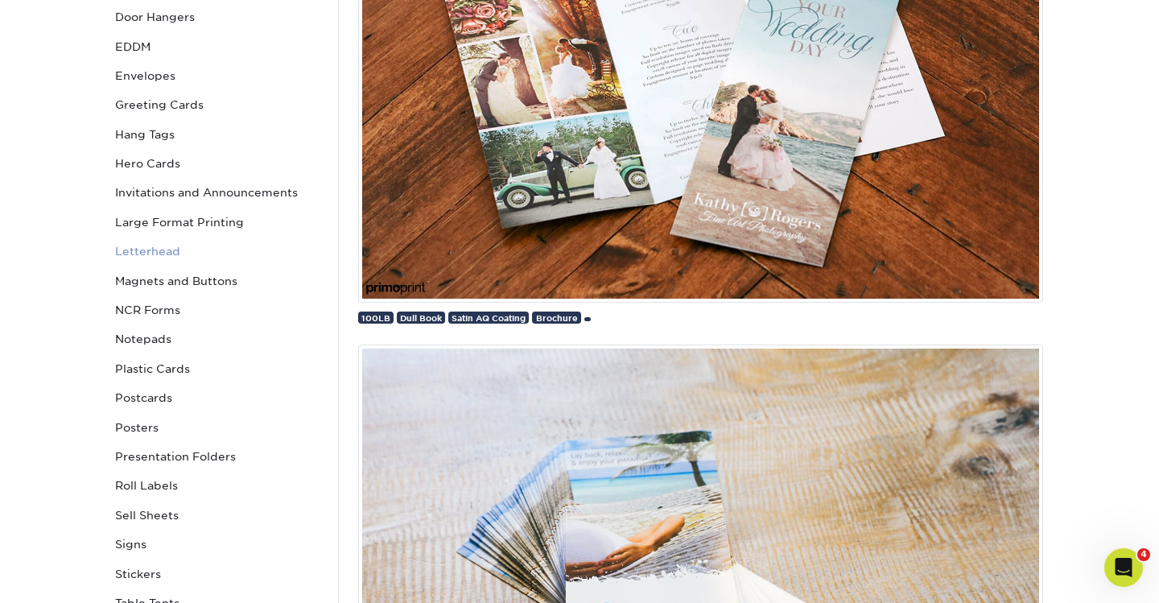
scroll to position [388, 0]
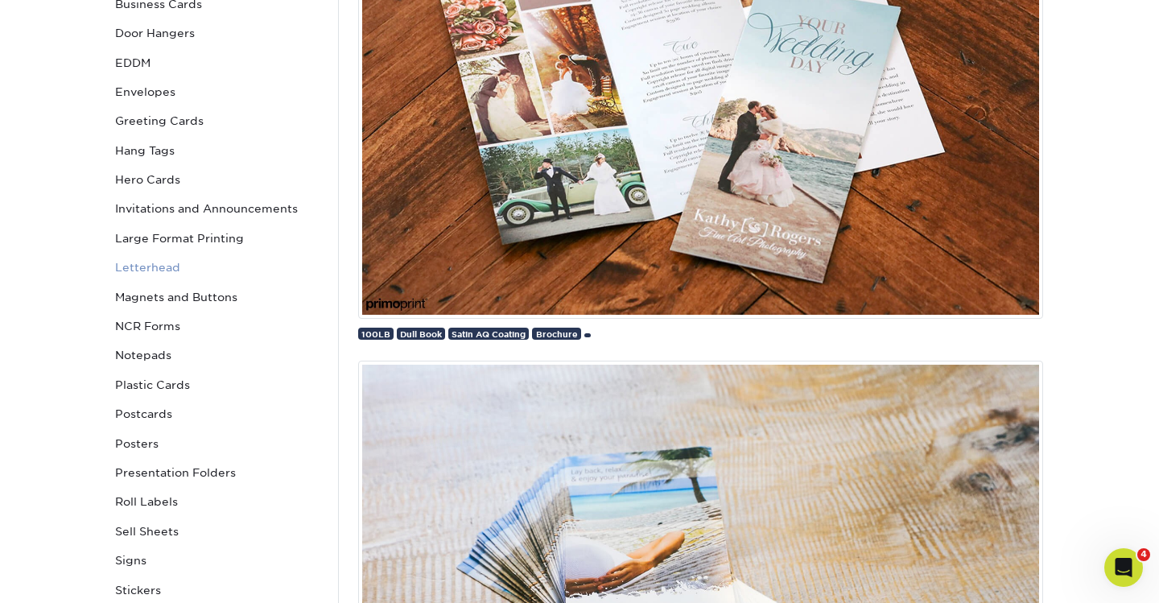
click at [137, 257] on link "Letterhead" at bounding box center [217, 267] width 217 height 29
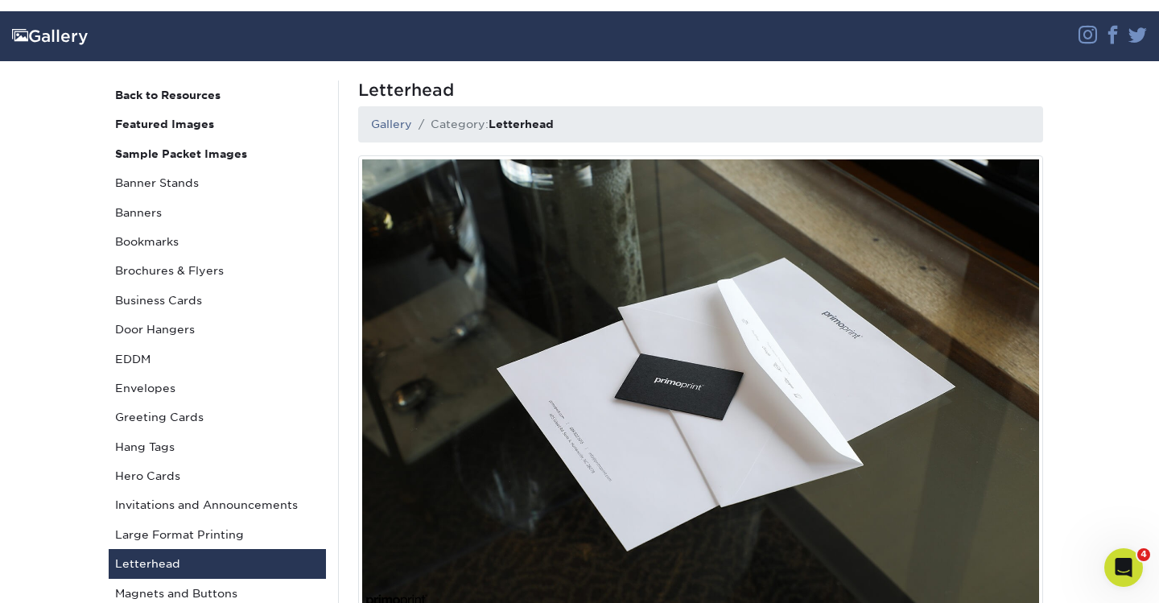
scroll to position [93, 0]
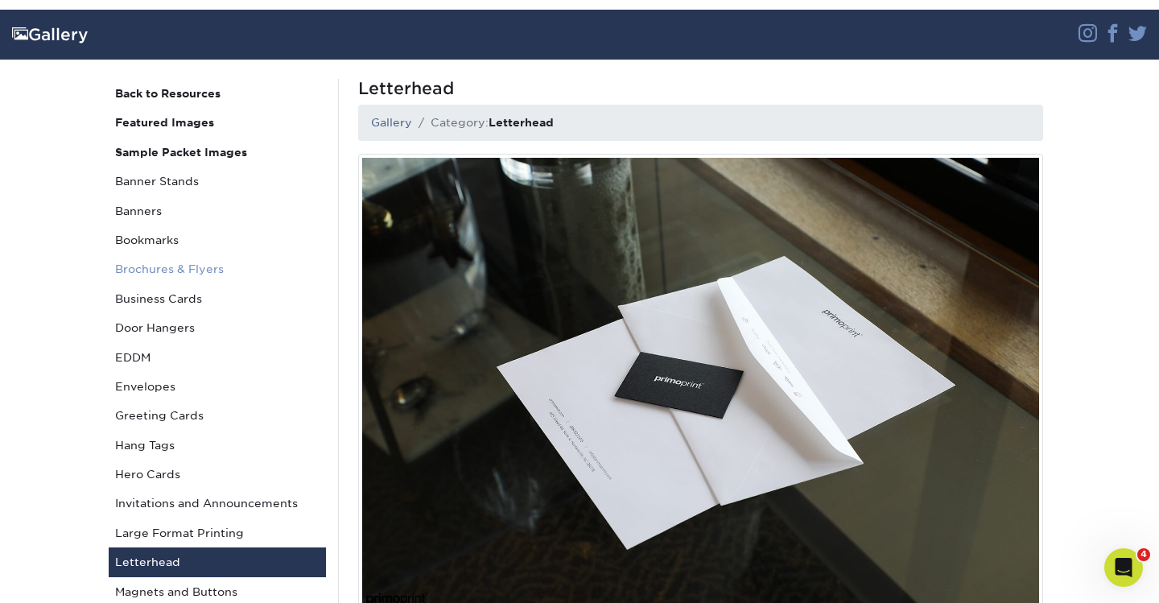
click at [164, 265] on link "Brochures & Flyers" at bounding box center [217, 268] width 217 height 29
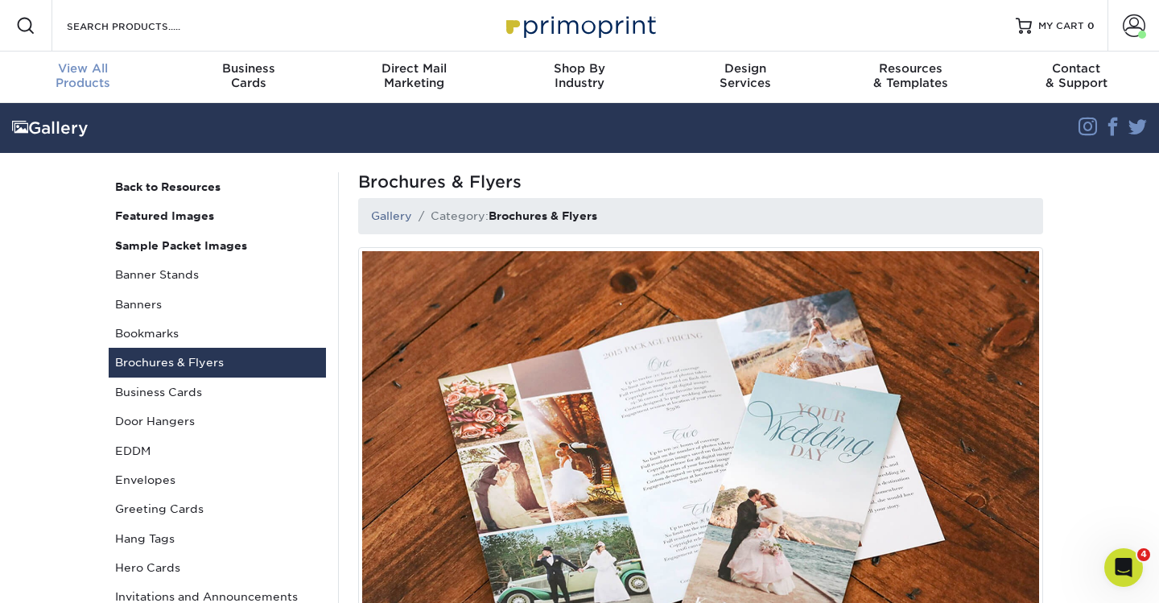
click at [83, 92] on link "View All Products" at bounding box center [83, 76] width 166 height 51
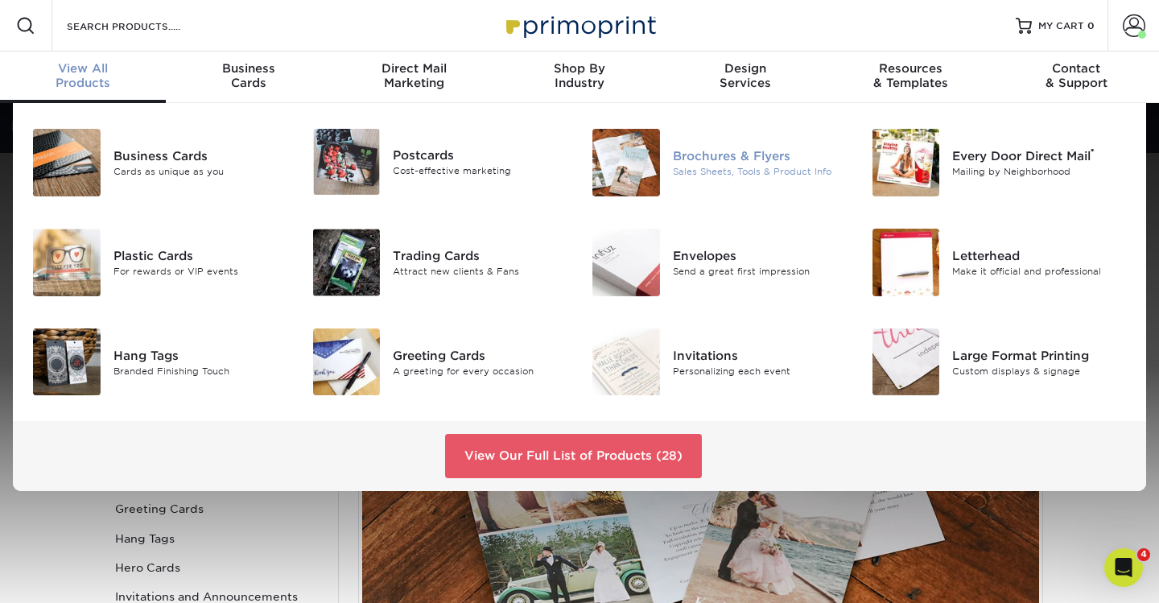
click at [708, 153] on div "Brochures & Flyers" at bounding box center [760, 156] width 175 height 18
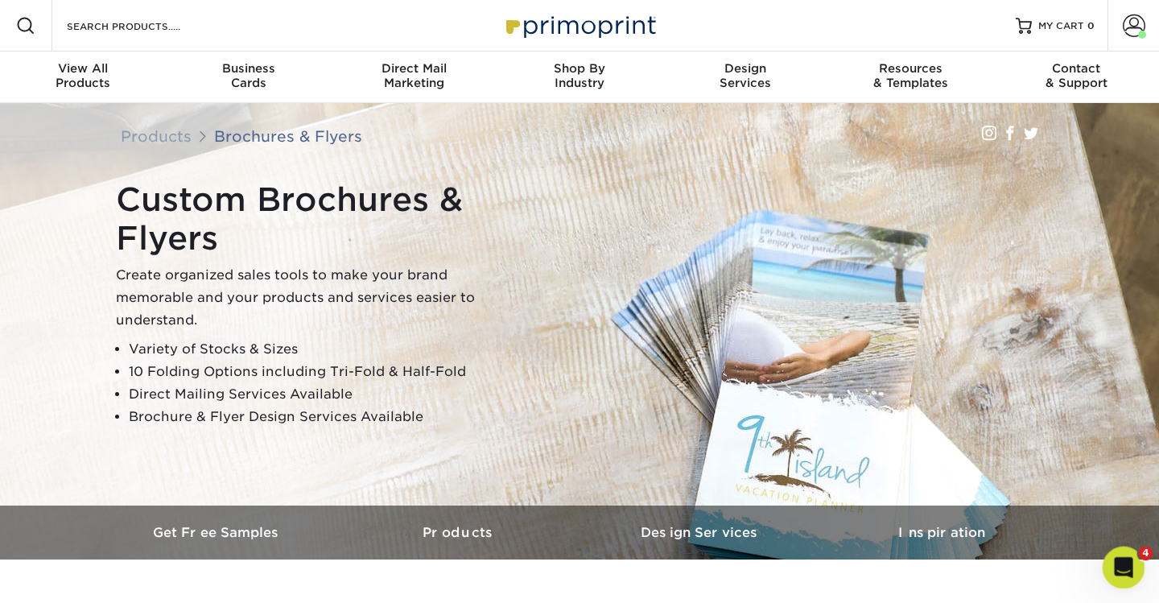
click at [1114, 555] on div "Open Intercom Messenger" at bounding box center [1120, 564] width 53 height 53
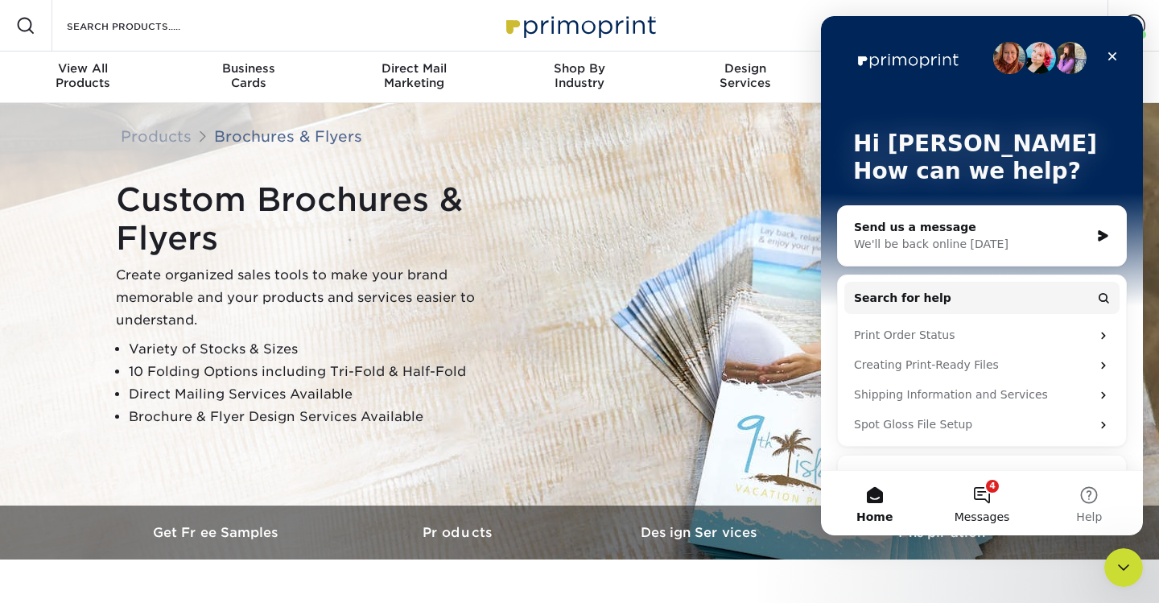
click at [982, 496] on button "4 Messages" at bounding box center [981, 503] width 107 height 64
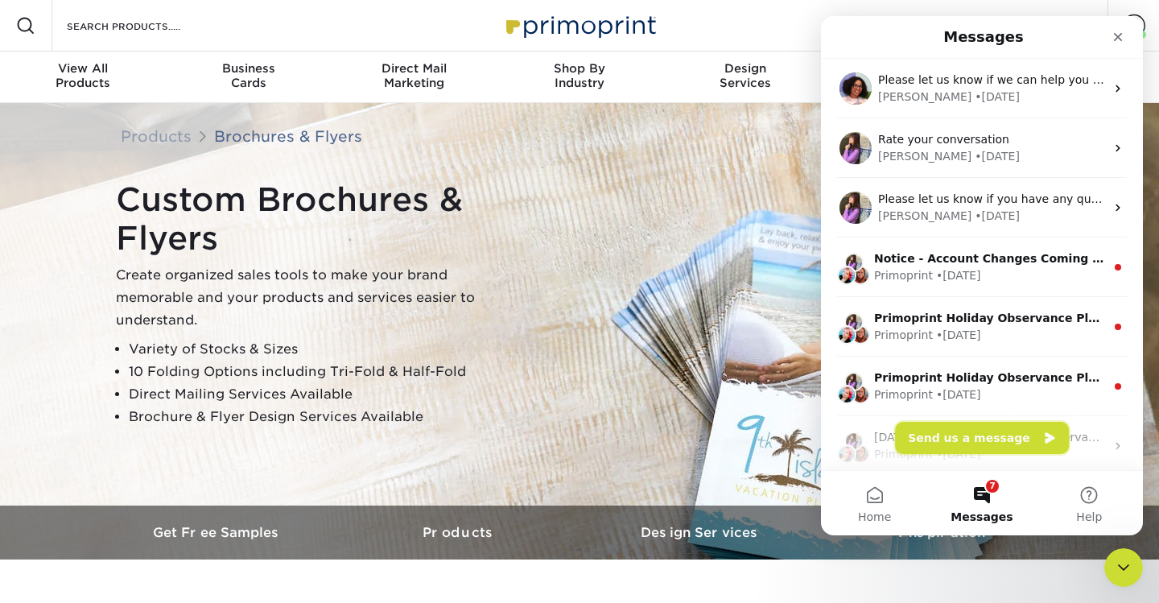
click at [994, 446] on button "Send us a message" at bounding box center [982, 438] width 174 height 32
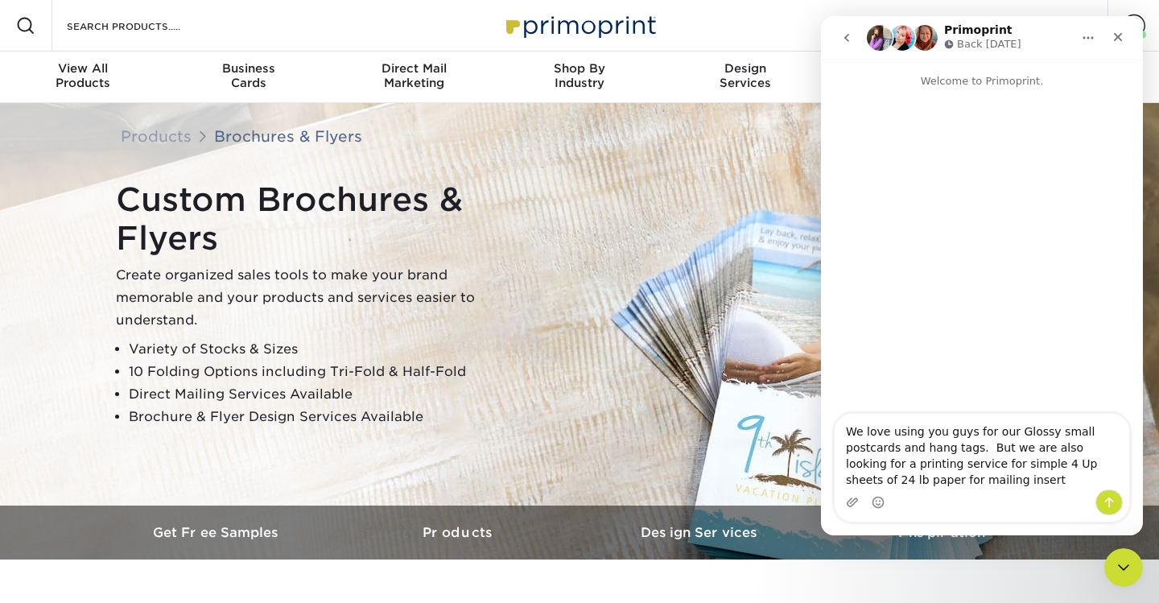
type textarea "We love using you guys for our Glossy small postcards and hang tags. But we are…"
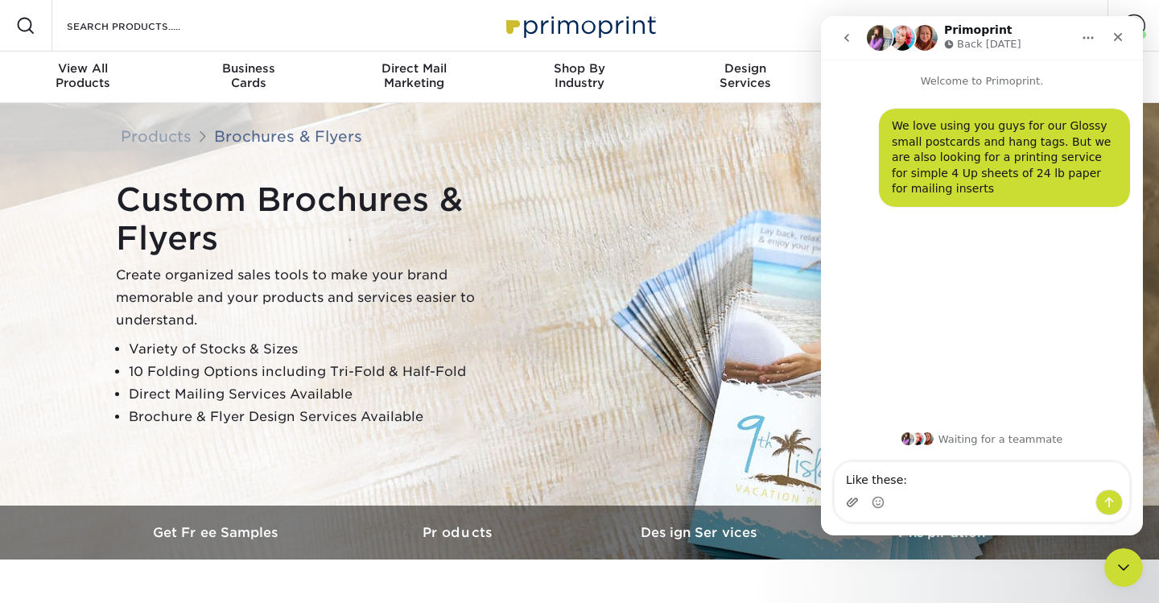
type textarea "Like these:"
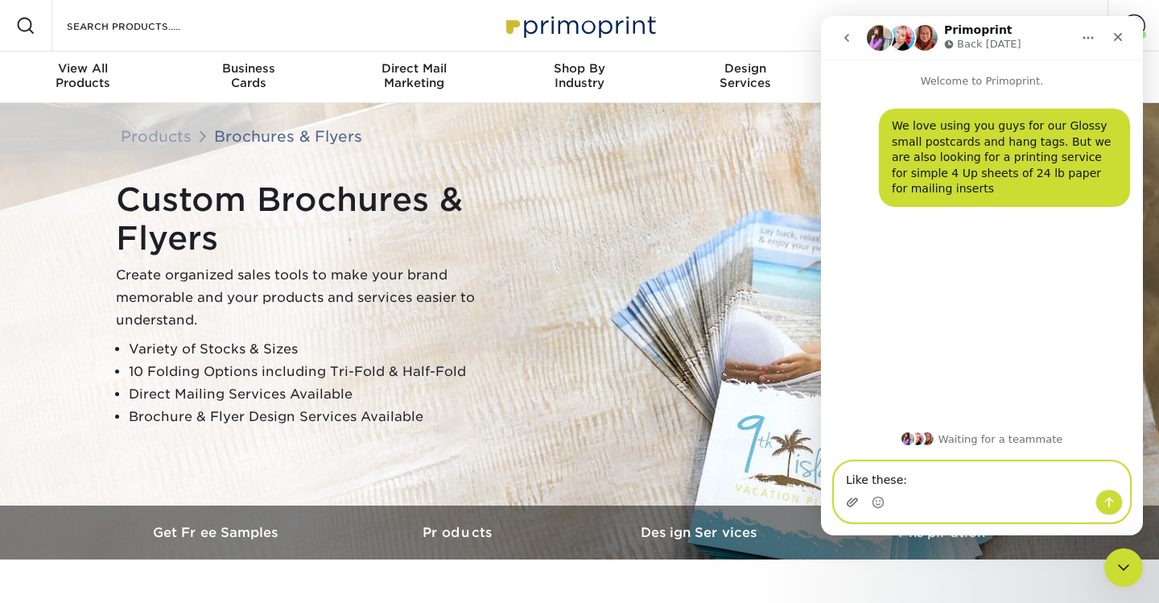
click at [852, 502] on icon "Upload attachment" at bounding box center [852, 502] width 13 height 13
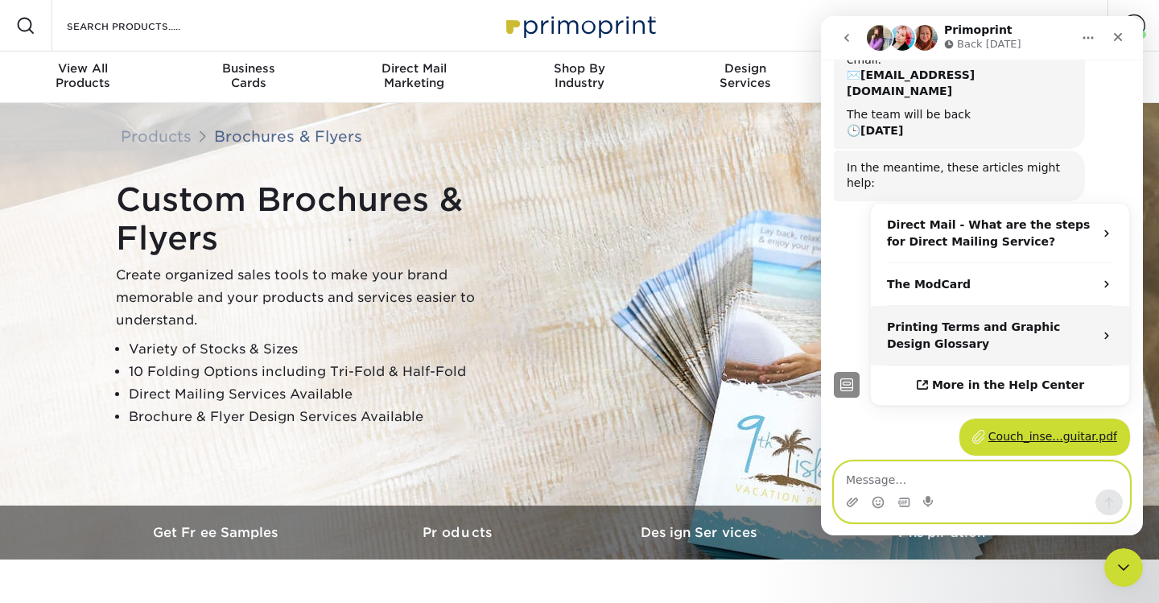
scroll to position [196, 0]
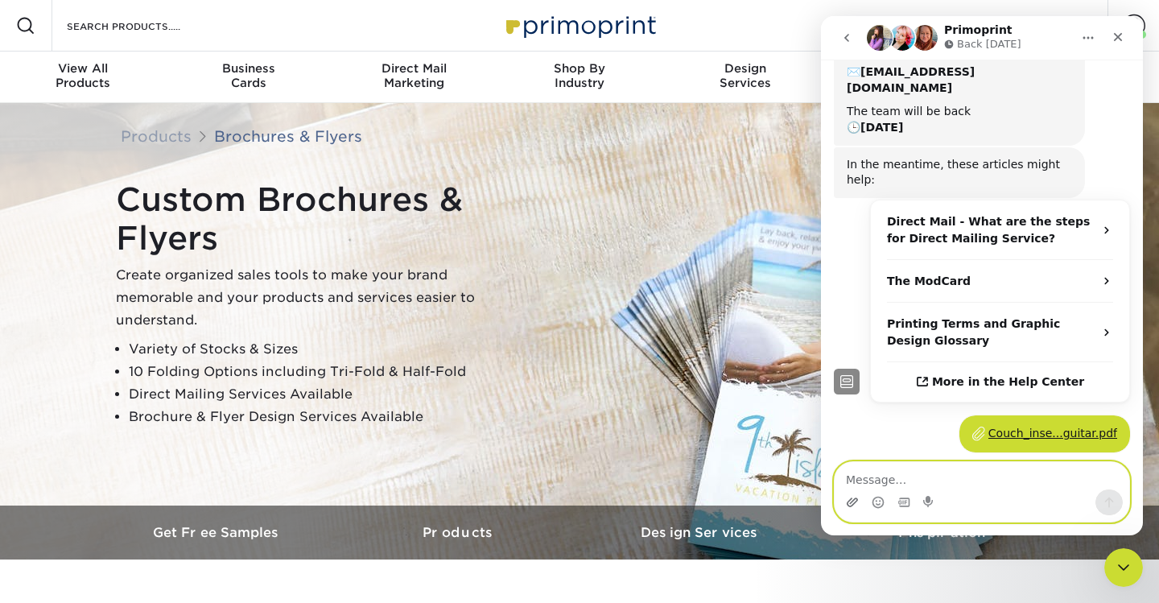
click at [851, 500] on icon "Upload attachment" at bounding box center [852, 502] width 13 height 13
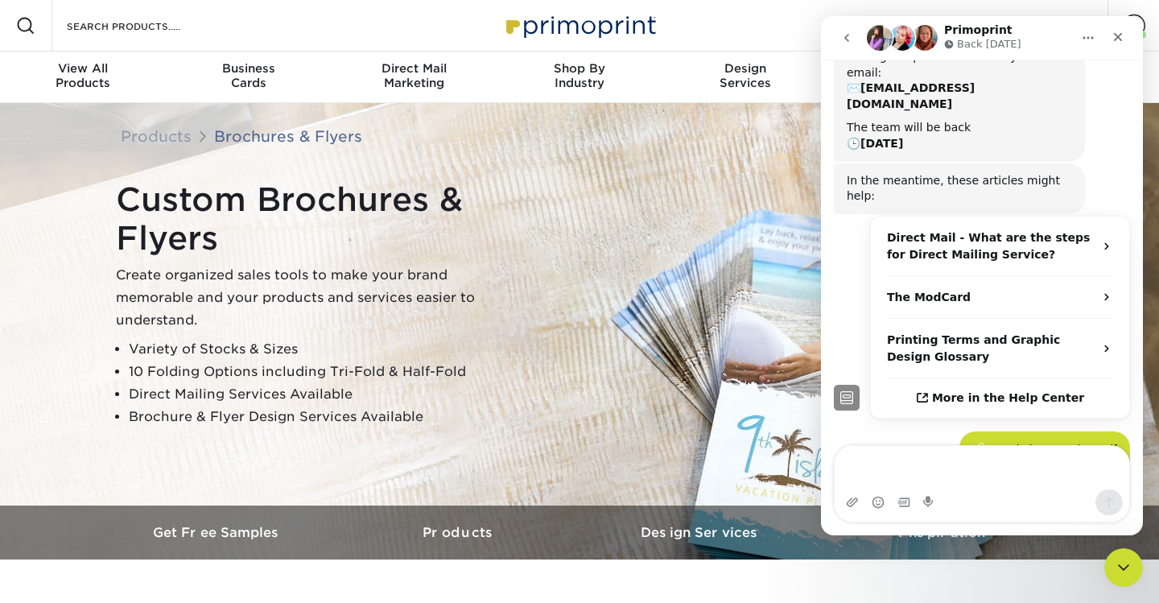
scroll to position [251, 0]
